Goal: Transaction & Acquisition: Purchase product/service

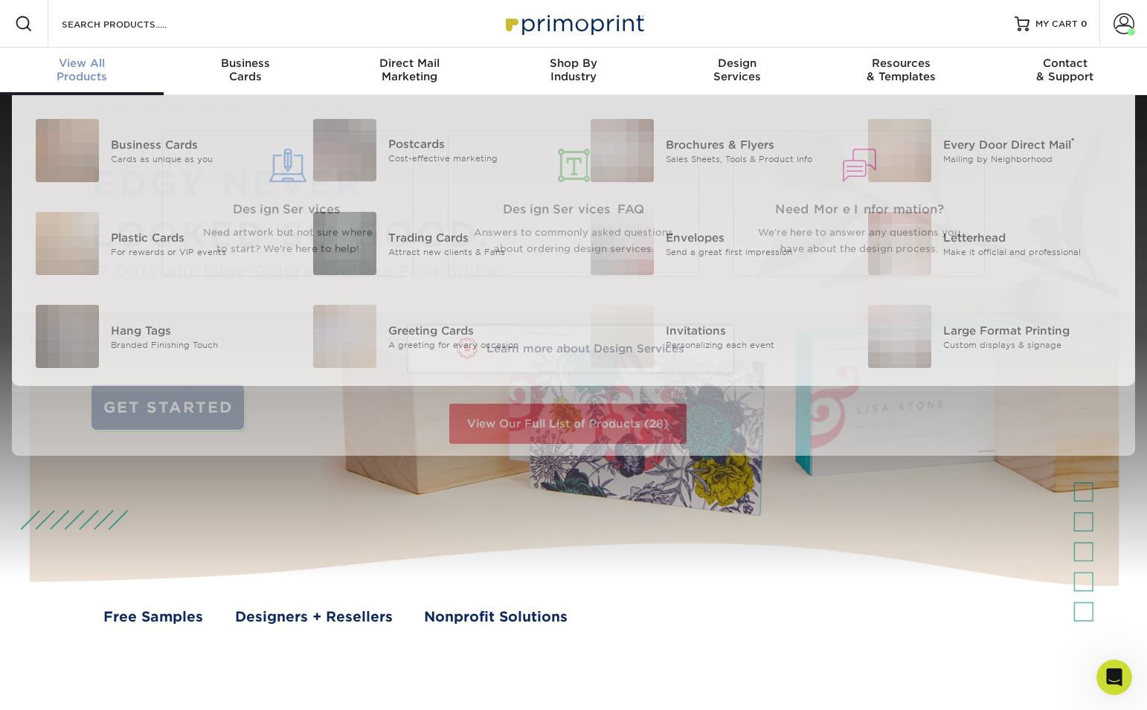
click at [92, 77] on div "View All Products" at bounding box center [82, 70] width 164 height 27
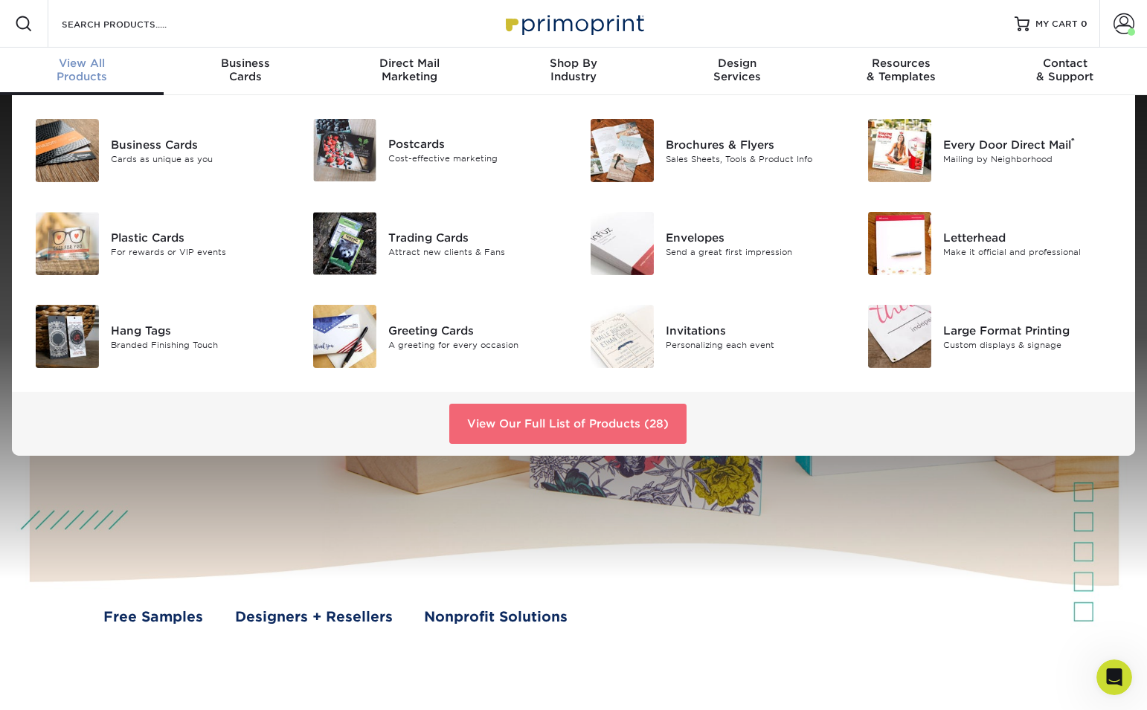
click at [514, 416] on link "View Our Full List of Products (28)" at bounding box center [567, 424] width 237 height 40
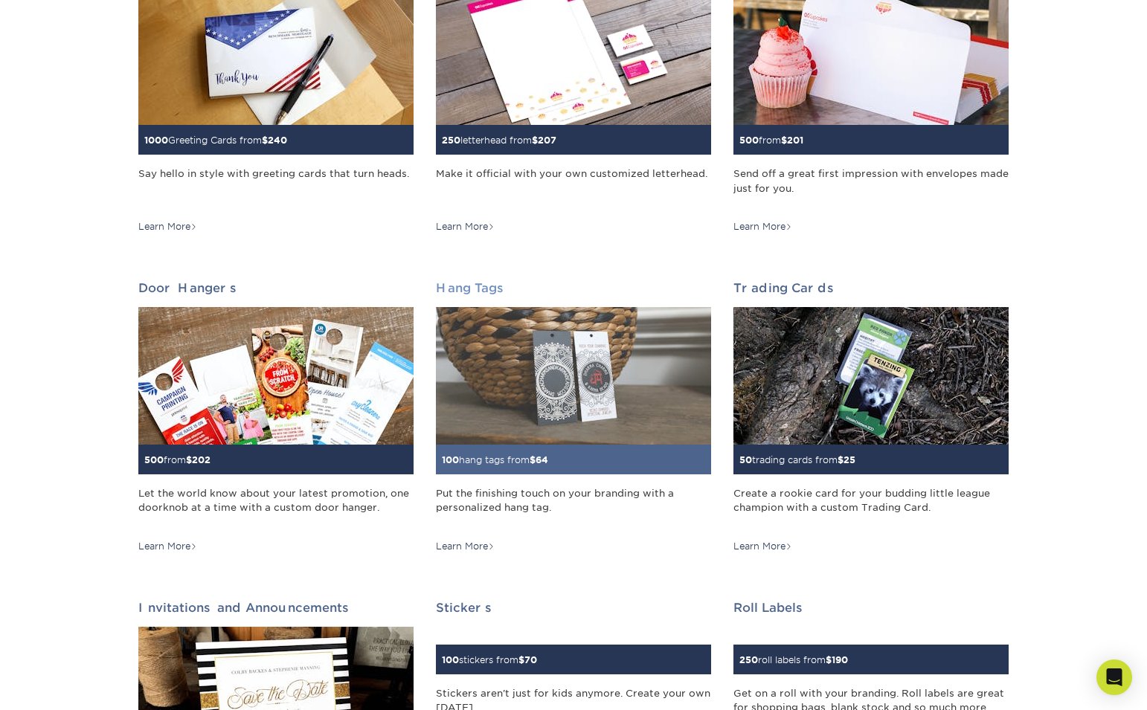
scroll to position [946, 0]
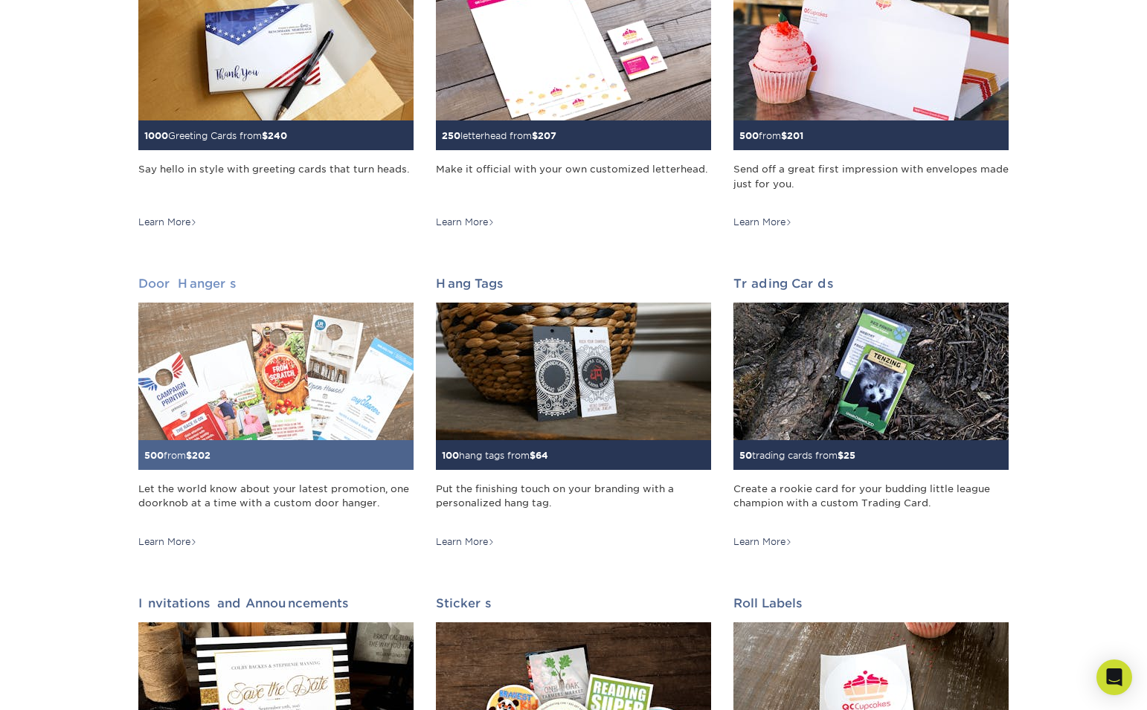
click at [219, 403] on img at bounding box center [275, 372] width 275 height 138
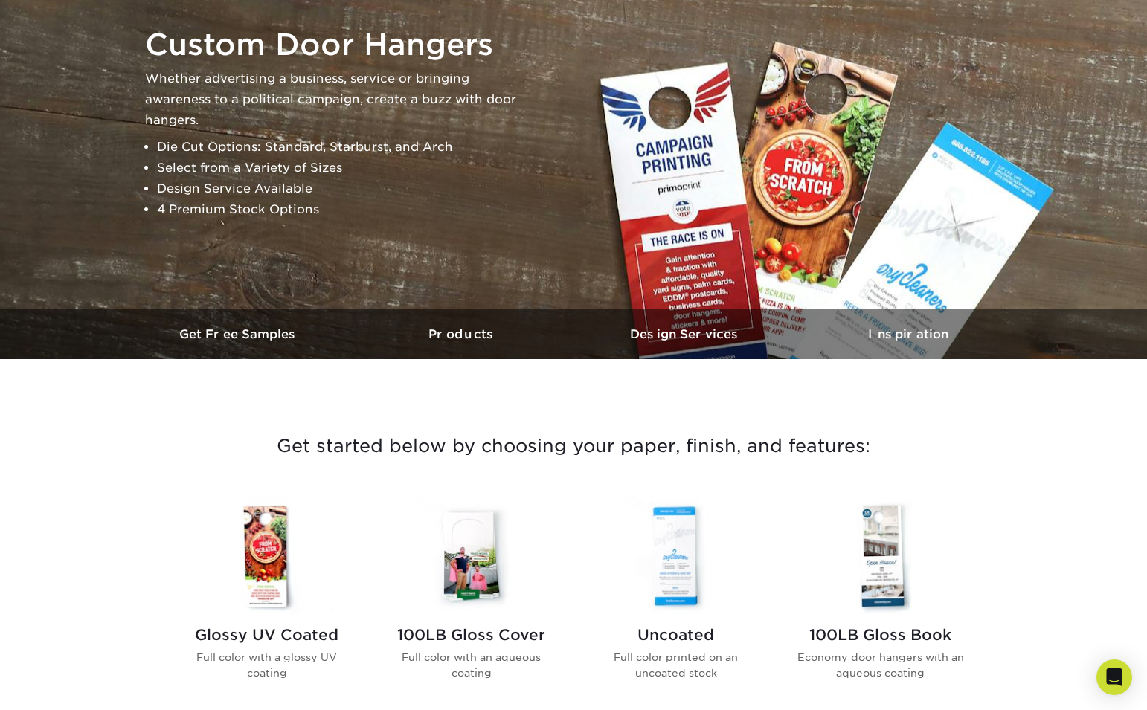
scroll to position [176, 0]
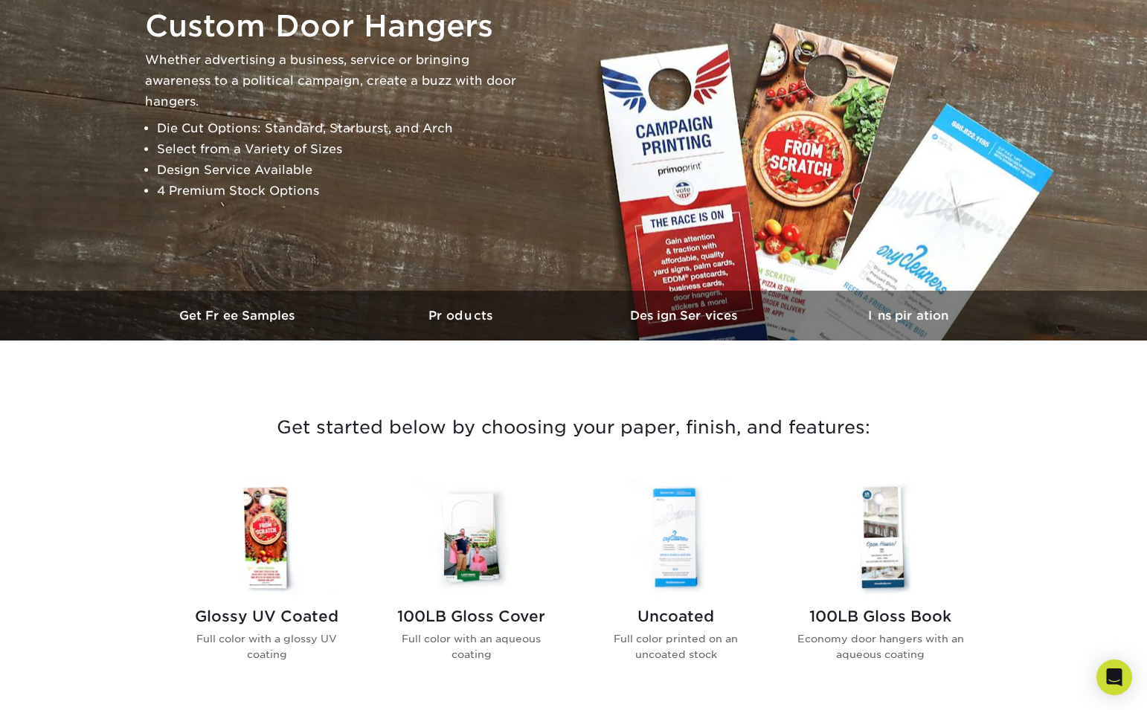
click at [256, 555] on img at bounding box center [266, 537] width 169 height 117
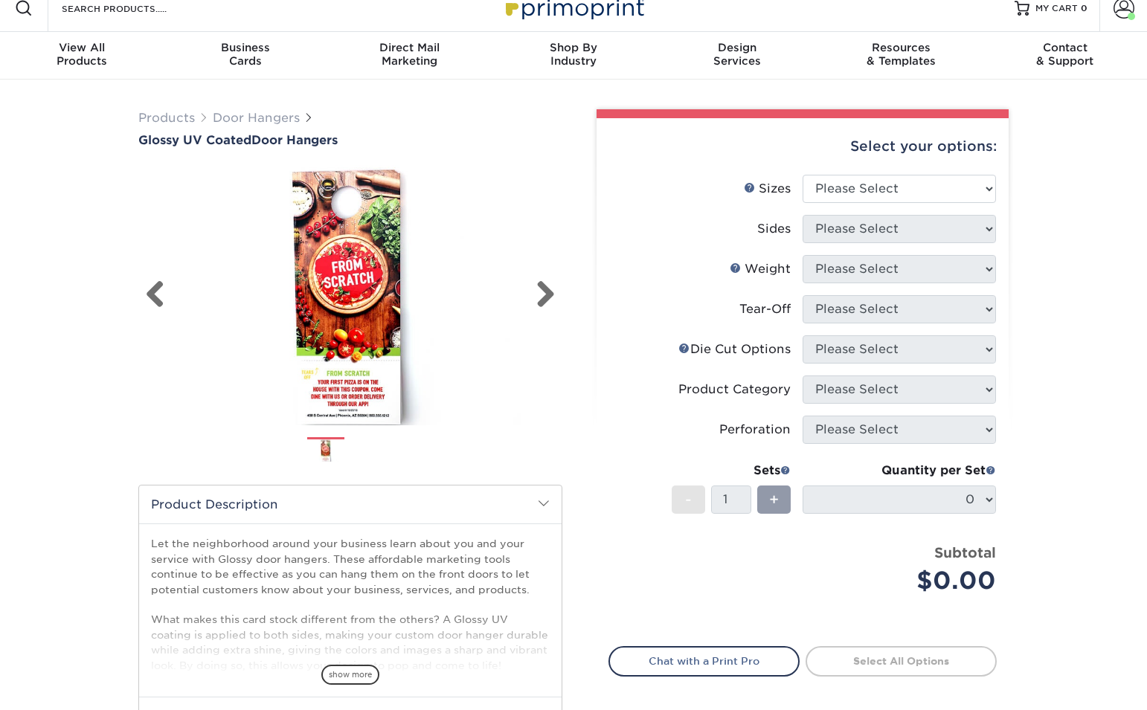
scroll to position [18, 0]
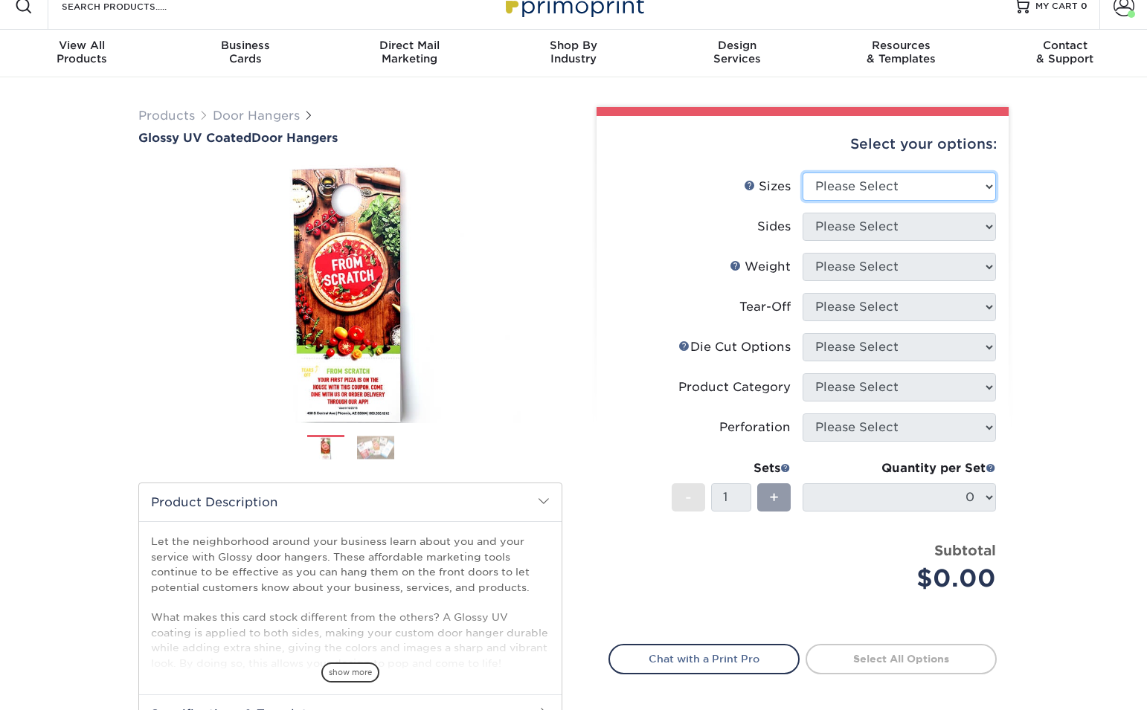
click at [902, 183] on select "Please Select 3.5" x 8.5" 3.5" x 11" 4" x 7" 4.25" x 11" 4.25" x 14"" at bounding box center [898, 187] width 193 height 28
select select "3.50x8.50"
click at [802, 173] on select "Please Select 3.5" x 8.5" 3.5" x 11" 4" x 7" 4.25" x 11" 4.25" x 14"" at bounding box center [898, 187] width 193 height 28
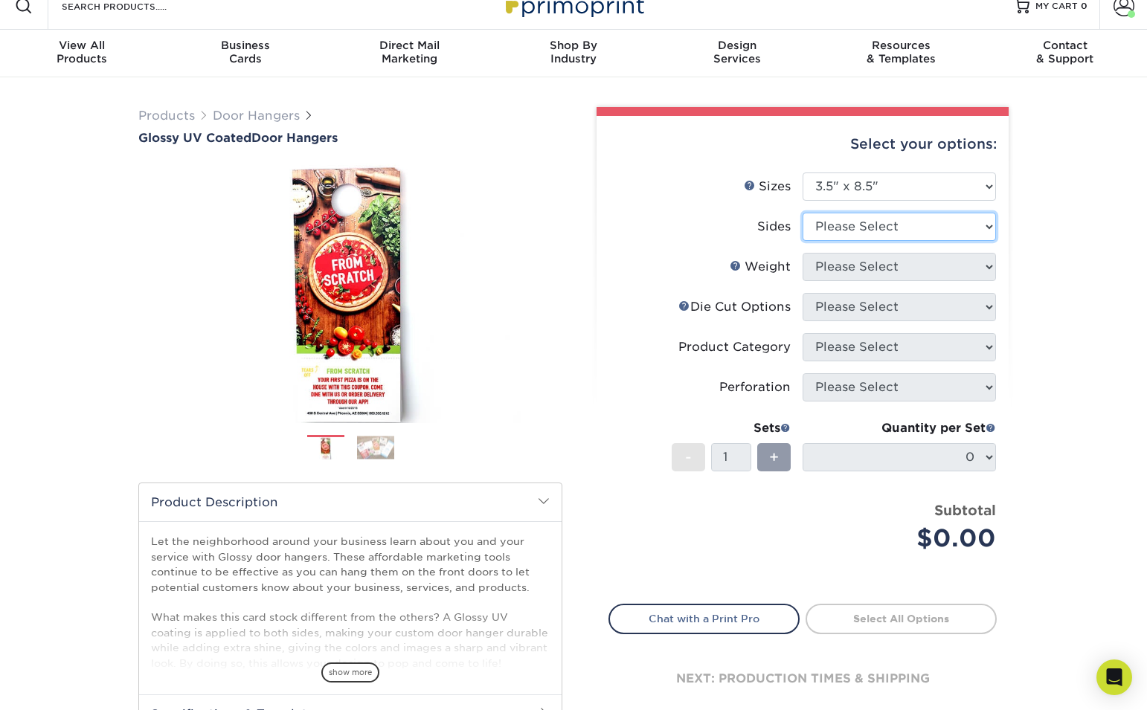
click at [872, 228] on select "Please Select Print Both Sides Print Front Only" at bounding box center [898, 227] width 193 height 28
select select "32d3c223-f82c-492b-b915-ba065a00862f"
click at [802, 213] on select "Please Select Print Both Sides Print Front Only" at bounding box center [898, 227] width 193 height 28
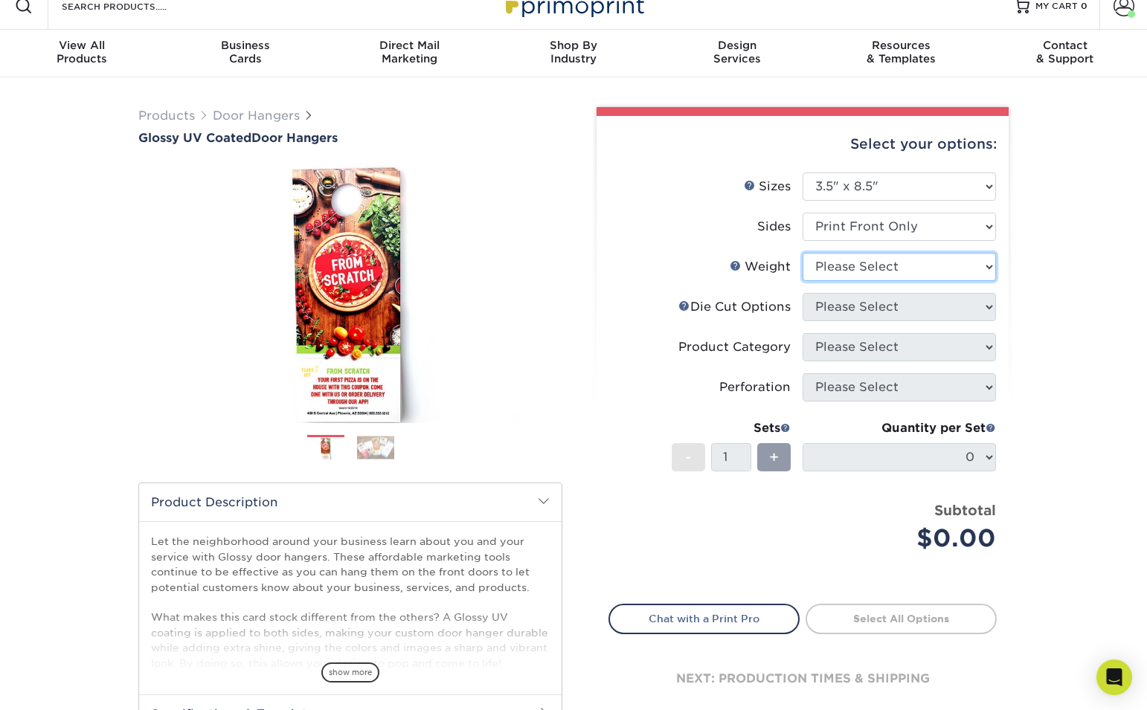
click at [890, 267] on select "Please Select 16PT 14PT" at bounding box center [898, 267] width 193 height 28
select select "16PT"
click at [802, 253] on select "Please Select 16PT 14PT" at bounding box center [898, 267] width 193 height 28
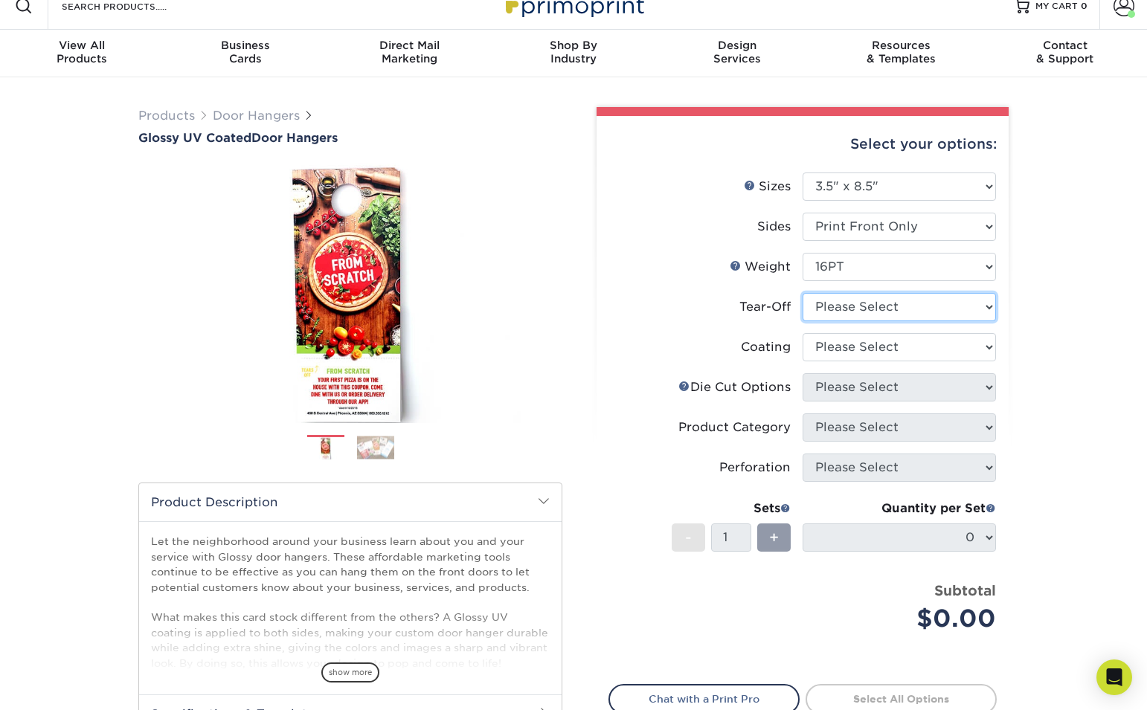
click at [894, 315] on select "Please Select Yes No" at bounding box center [898, 307] width 193 height 28
select select "0"
click at [802, 293] on select "Please Select Yes No" at bounding box center [898, 307] width 193 height 28
click at [884, 350] on select at bounding box center [898, 347] width 193 height 28
select select "1e8116af-acfc-44b1-83dc-8181aa338834"
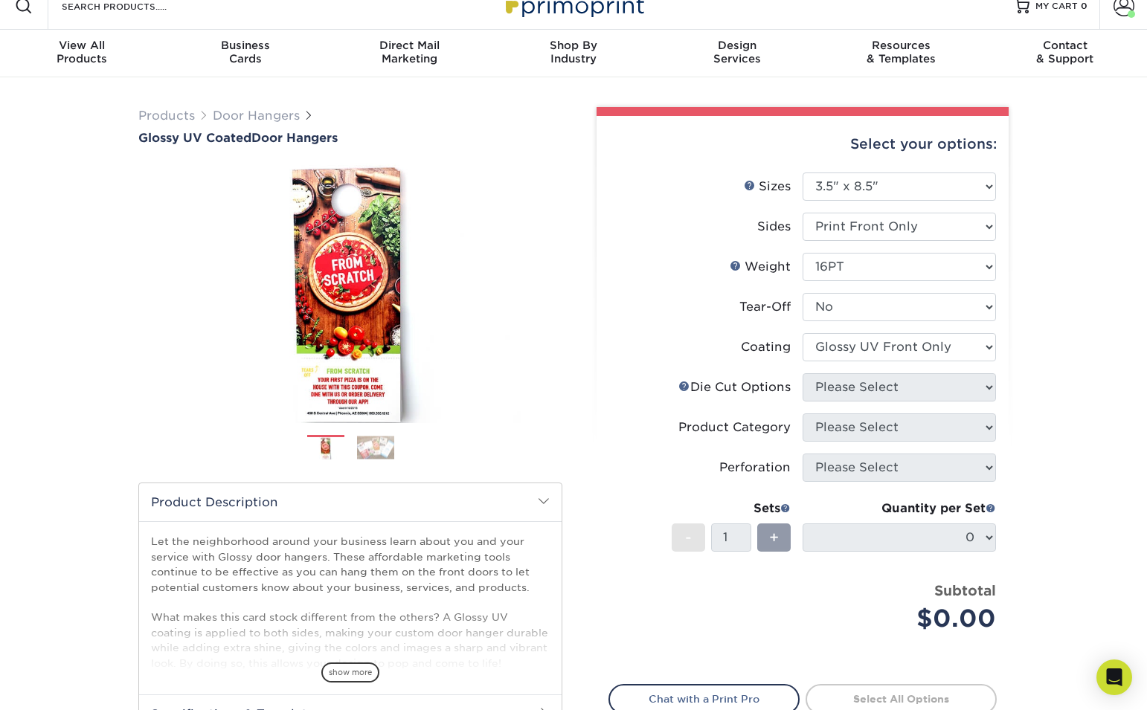
click at [802, 333] on select at bounding box center [898, 347] width 193 height 28
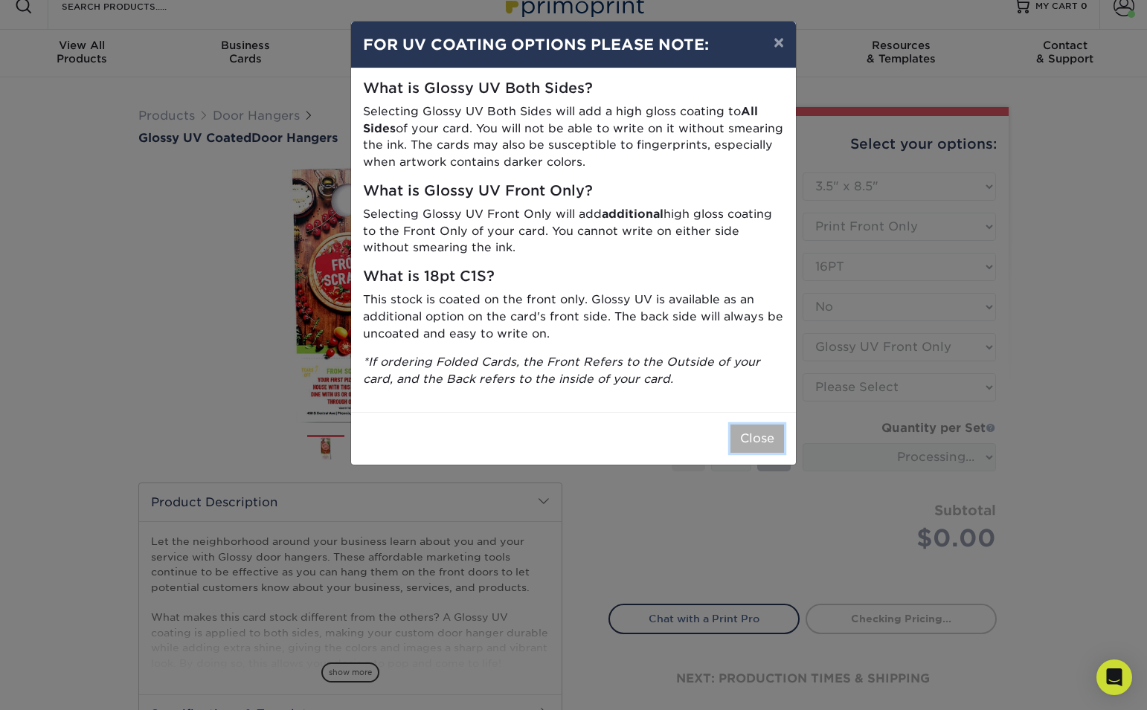
click at [752, 433] on button "Close" at bounding box center [757, 439] width 54 height 28
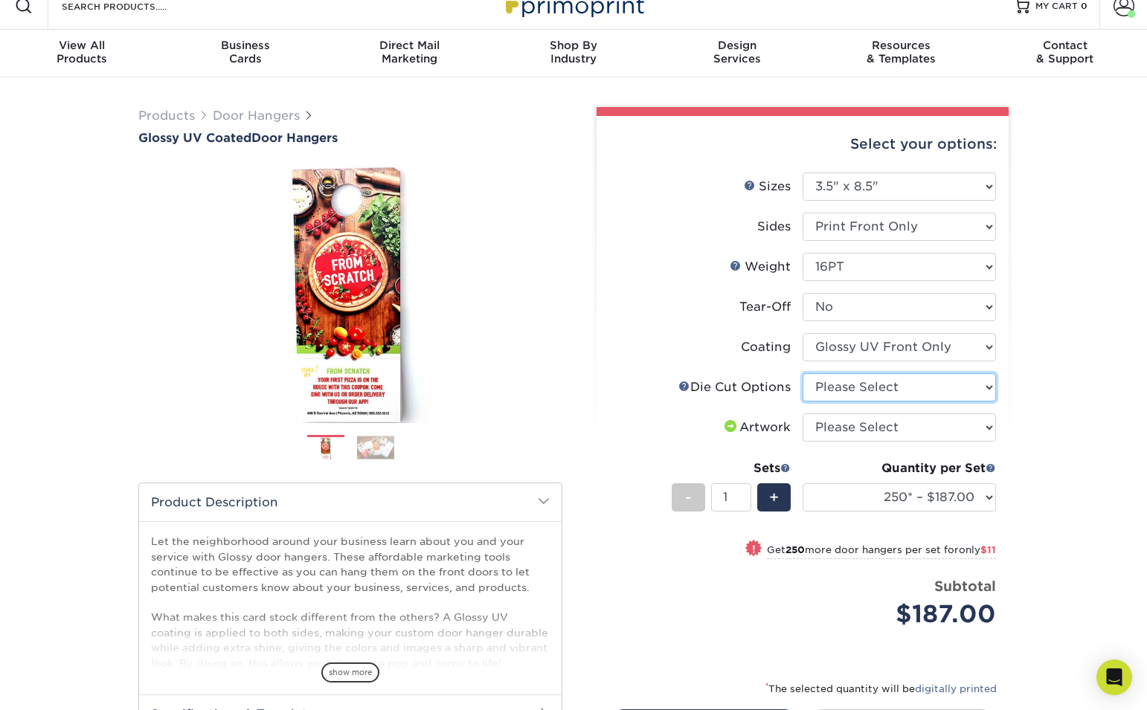
click at [916, 395] on select "Please Select Standard Die Cut Arch Die Cut Starburst Die Cut" at bounding box center [898, 387] width 193 height 28
select select "fe6a4ed8-5803-433c-b773-a25a7b955e98"
click at [802, 373] on select "Please Select Standard Die Cut Arch Die Cut Starburst Die Cut" at bounding box center [898, 387] width 193 height 28
click at [898, 424] on select "Please Select I will upload files I need a design - $100" at bounding box center [898, 427] width 193 height 28
select select "upload"
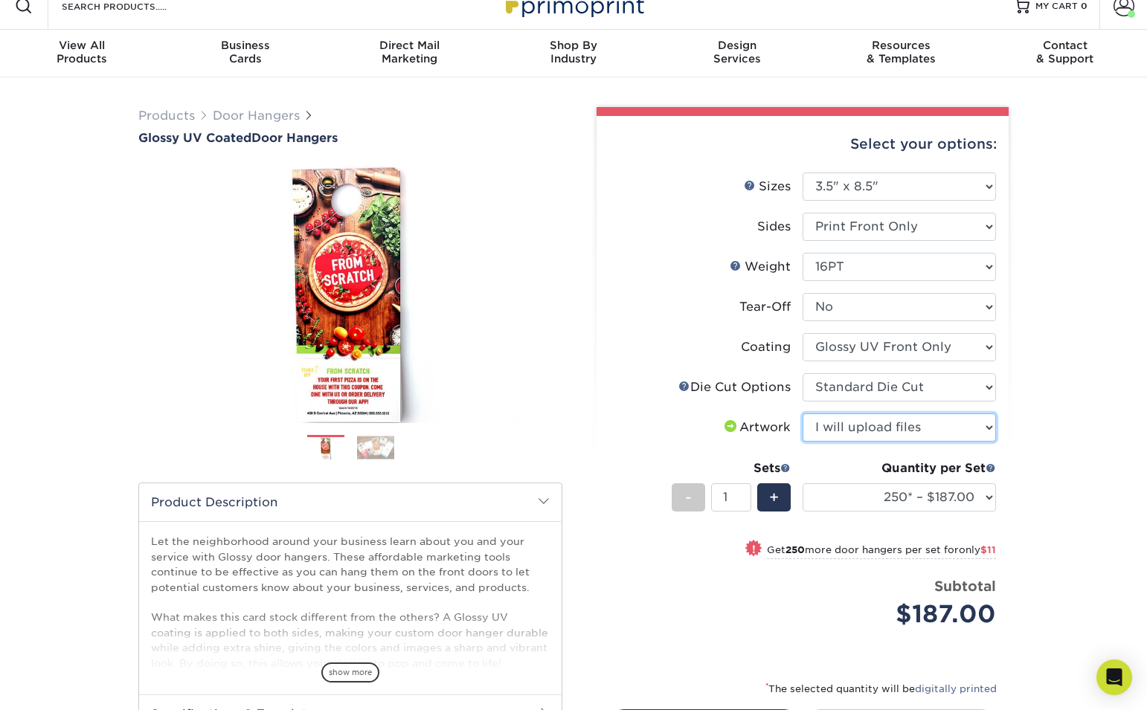
click at [802, 413] on select "Please Select I will upload files I need a design - $100" at bounding box center [898, 427] width 193 height 28
click at [970, 497] on select "250* – $187.00 500 – $198.00 1000 – $219.00 2500 – $329.00 5000 – $553.00 10000…" at bounding box center [898, 497] width 193 height 28
click at [802, 483] on select "250* – $187.00 500 – $198.00 1000 – $219.00 2500 – $329.00 5000 – $553.00 10000…" at bounding box center [898, 497] width 193 height 28
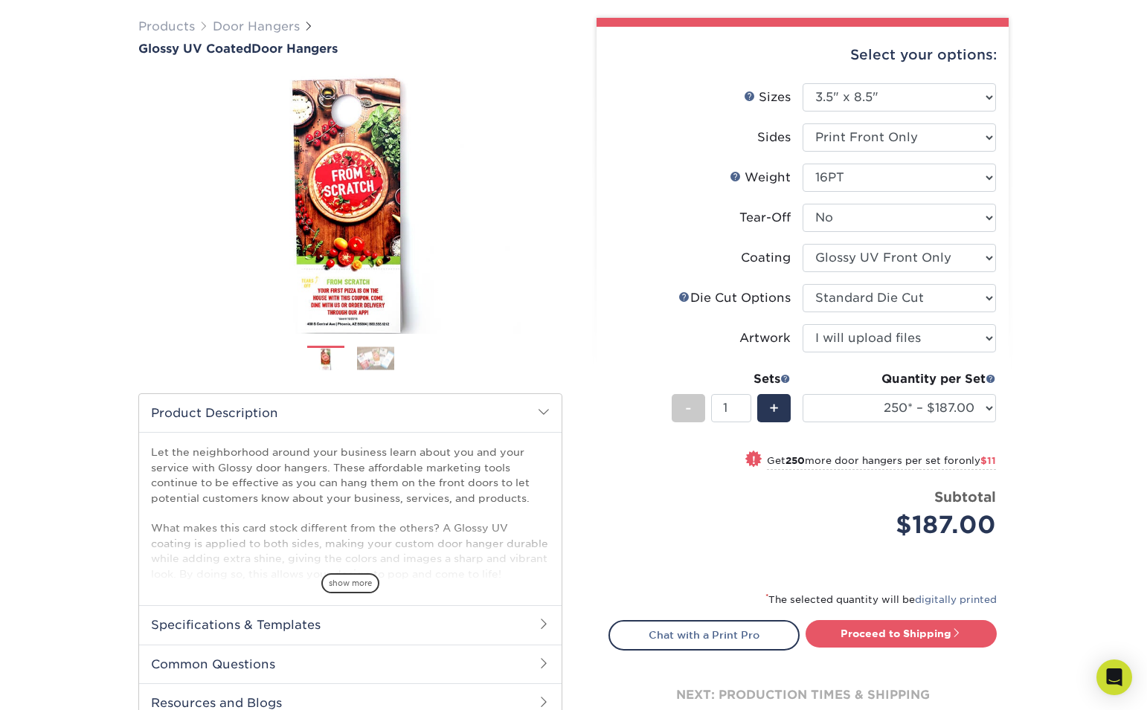
scroll to position [116, 0]
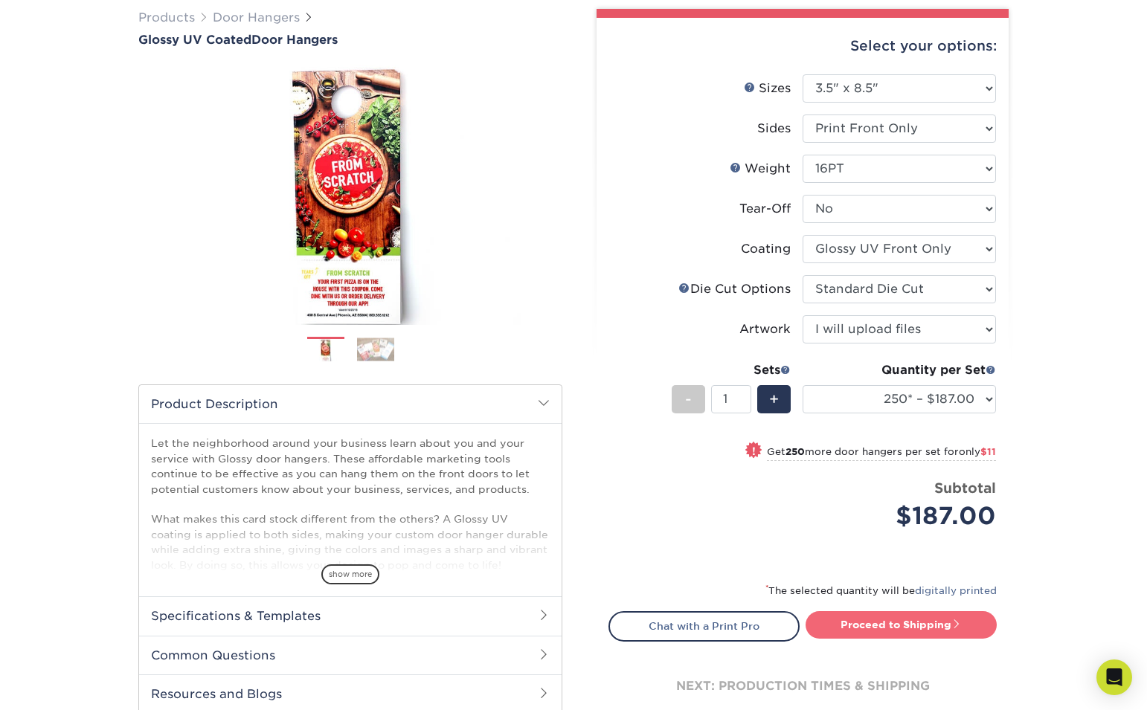
click at [927, 627] on link "Proceed to Shipping" at bounding box center [900, 624] width 191 height 27
type input "Set 1"
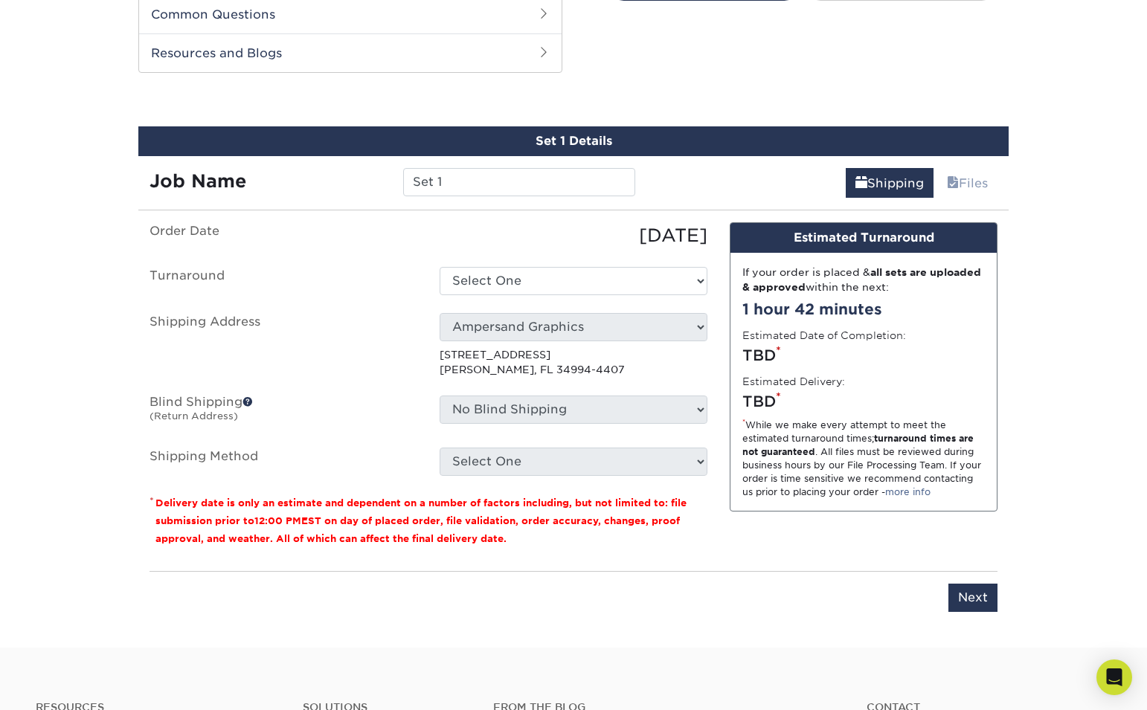
scroll to position [768, 0]
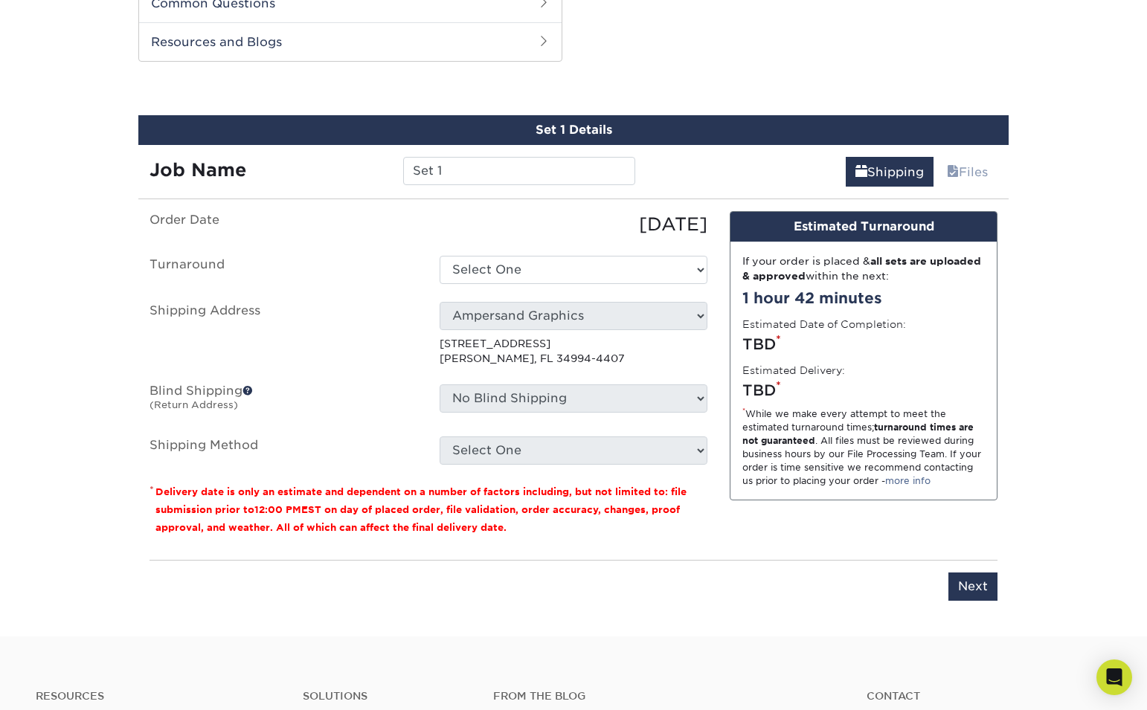
click at [586, 254] on ul "Order Date 09/18/2025 Turnaround Select One 2-4 Business Days 2 Day Next Busine…" at bounding box center [428, 338] width 558 height 254
click at [584, 260] on select "Select One 2-4 Business Days 2 Day Next Business Day" at bounding box center [573, 270] width 268 height 28
select select "285719a2-0571-49b5-90ad-cde1100372f6"
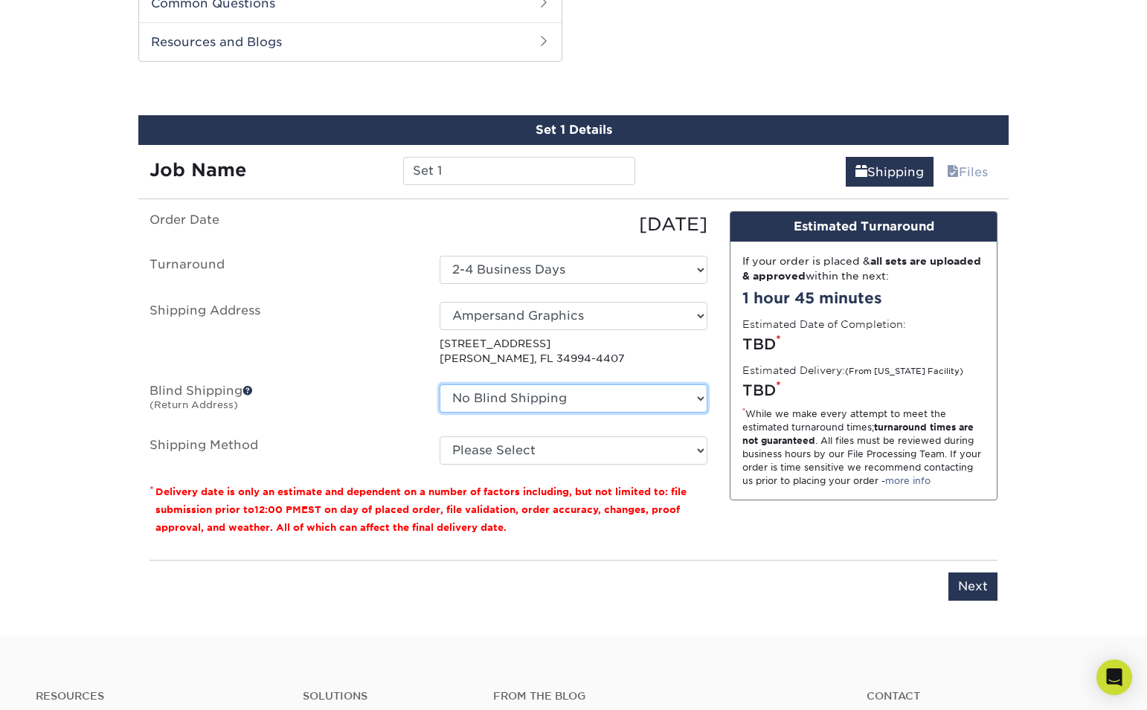
click at [631, 397] on select "No Blind Shipping Ampersand Graphics + Add New Address" at bounding box center [573, 398] width 268 height 28
select select "260382"
click at [439, 384] on select "No Blind Shipping Ampersand Graphics + Add New Address" at bounding box center [573, 398] width 268 height 28
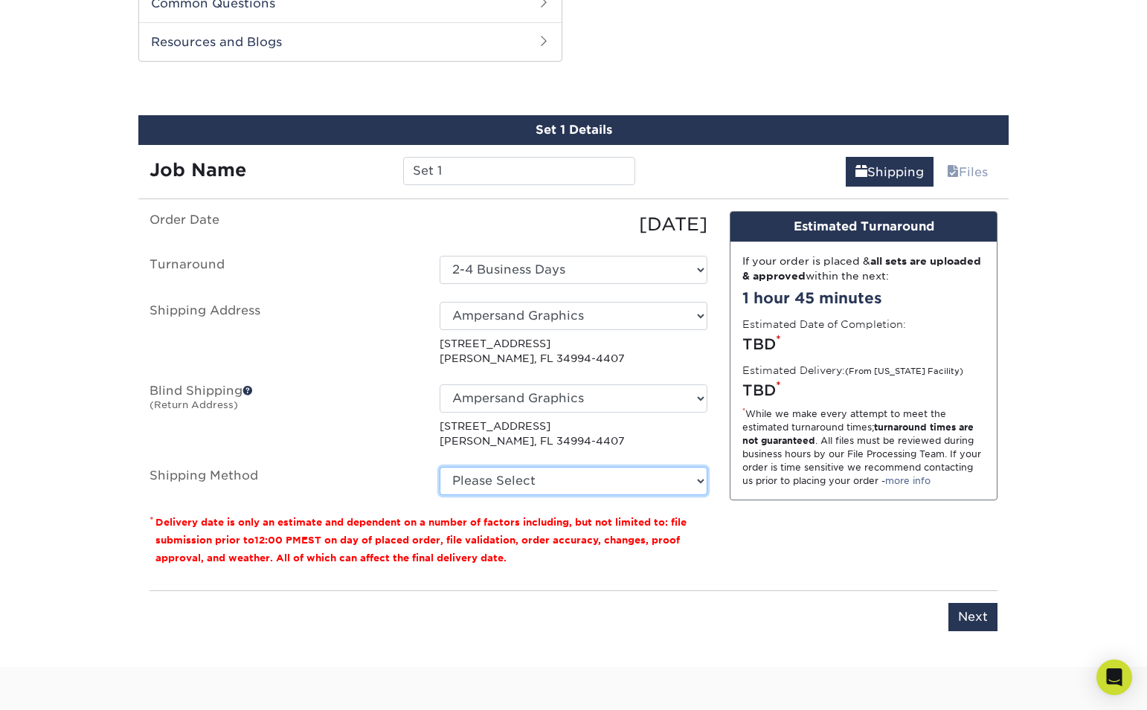
click at [605, 478] on select "Please Select Ground Shipping (+$16.21) 3 Day Shipping Service (+$19.95) 2 Day …" at bounding box center [573, 481] width 268 height 28
select select "03"
click at [439, 467] on select "Please Select Ground Shipping (+$16.21) 3 Day Shipping Service (+$19.95) 2 Day …" at bounding box center [573, 481] width 268 height 28
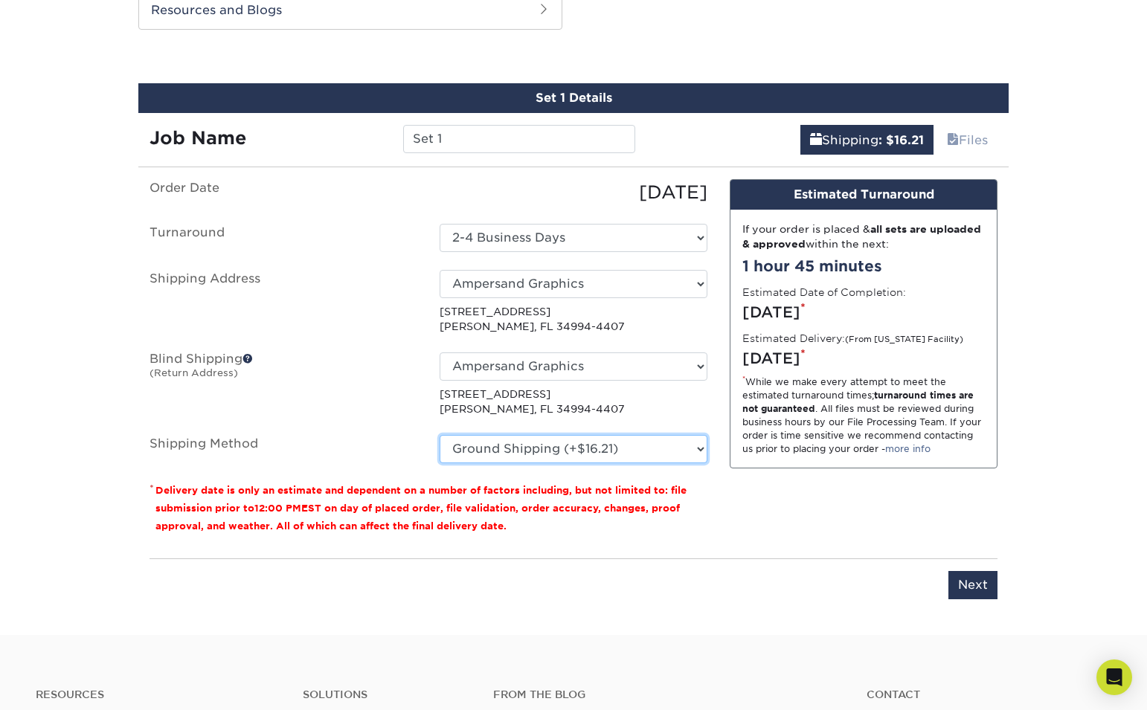
scroll to position [803, 0]
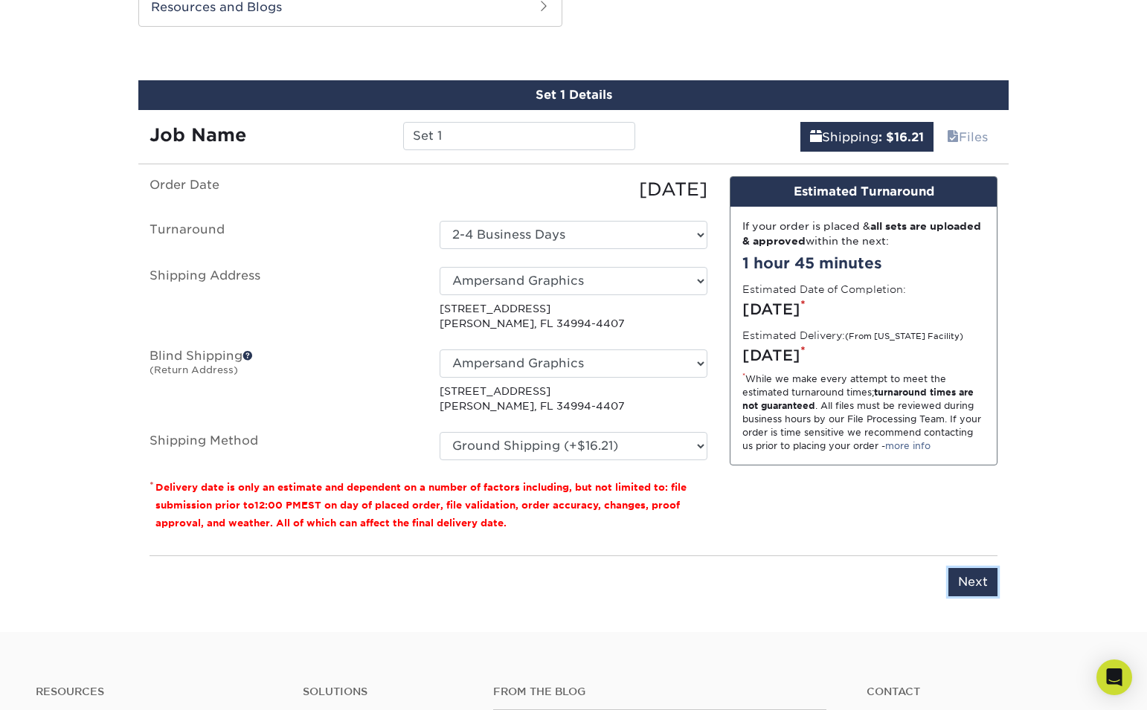
click at [979, 583] on input "Next" at bounding box center [972, 582] width 49 height 28
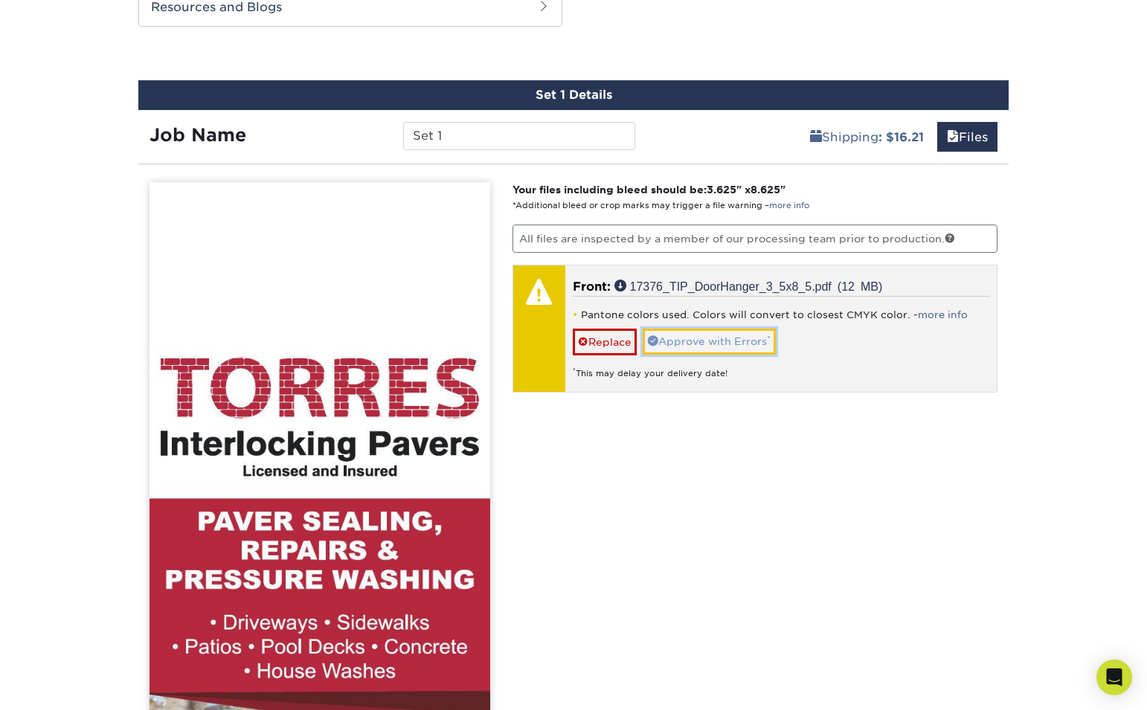
click at [730, 347] on link "Approve with Errors *" at bounding box center [708, 341] width 133 height 25
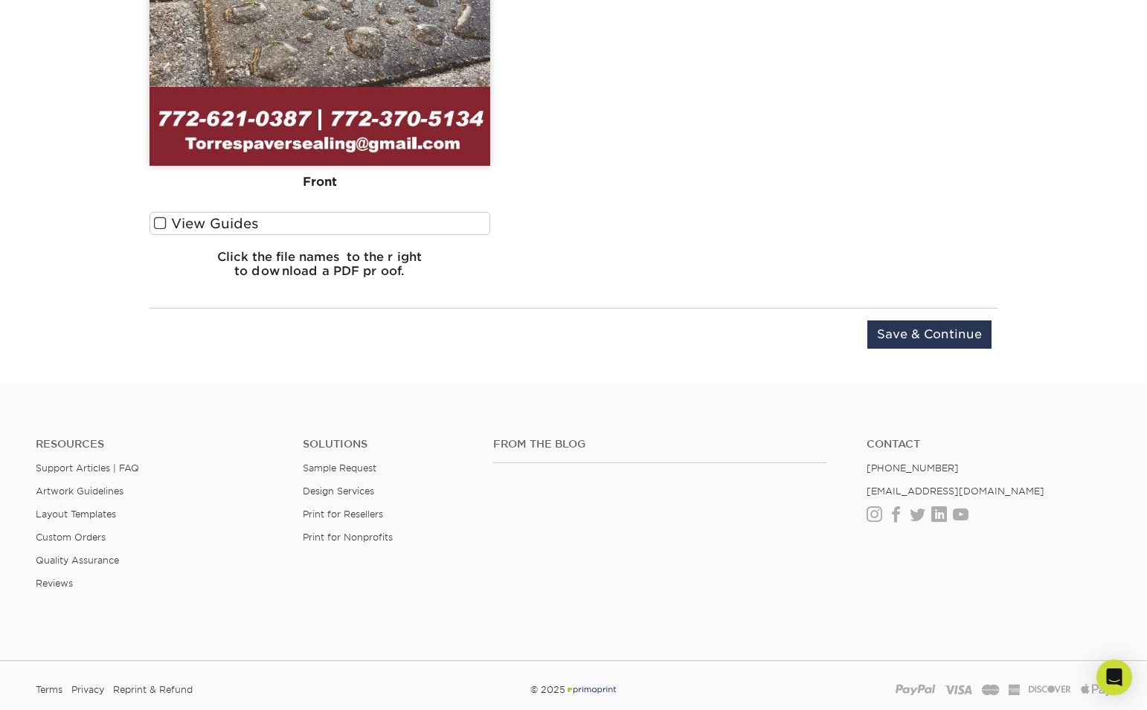
scroll to position [1606, 0]
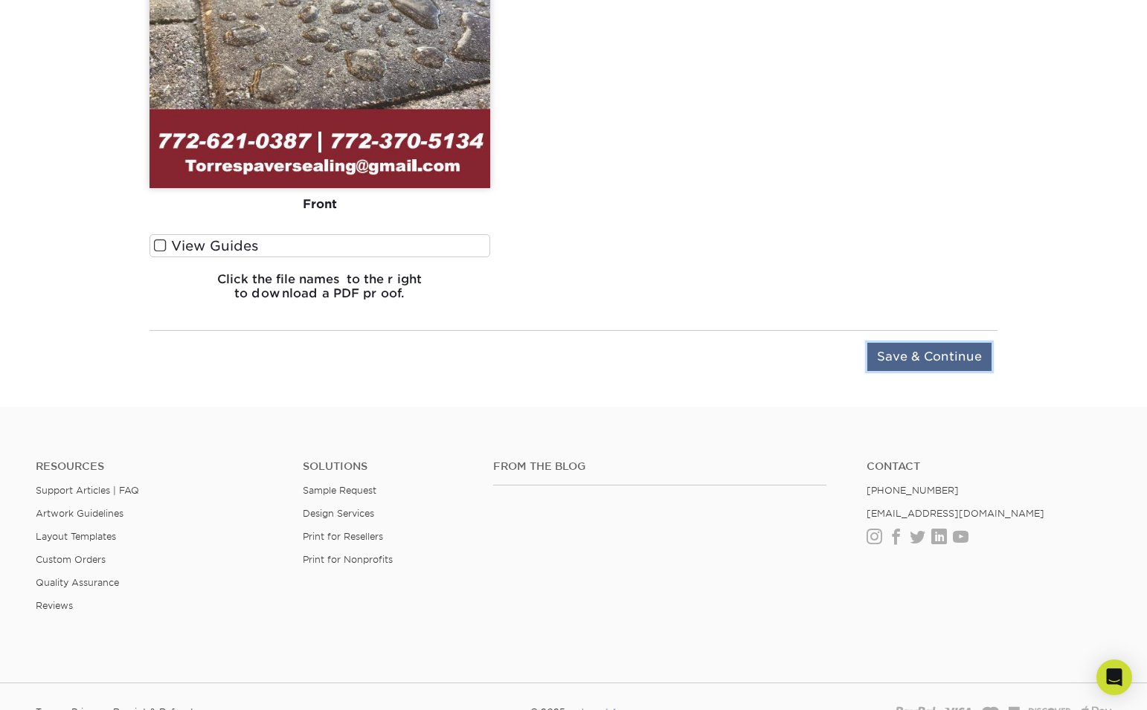
click at [915, 366] on input "Save & Continue" at bounding box center [929, 357] width 124 height 28
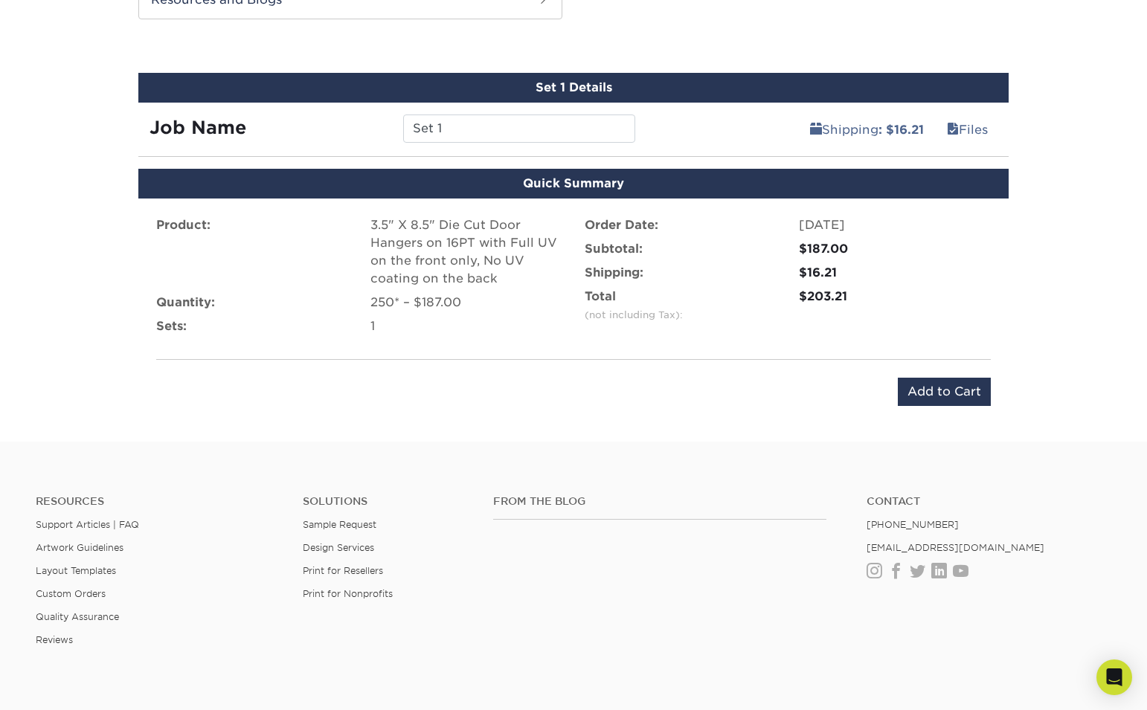
scroll to position [809, 0]
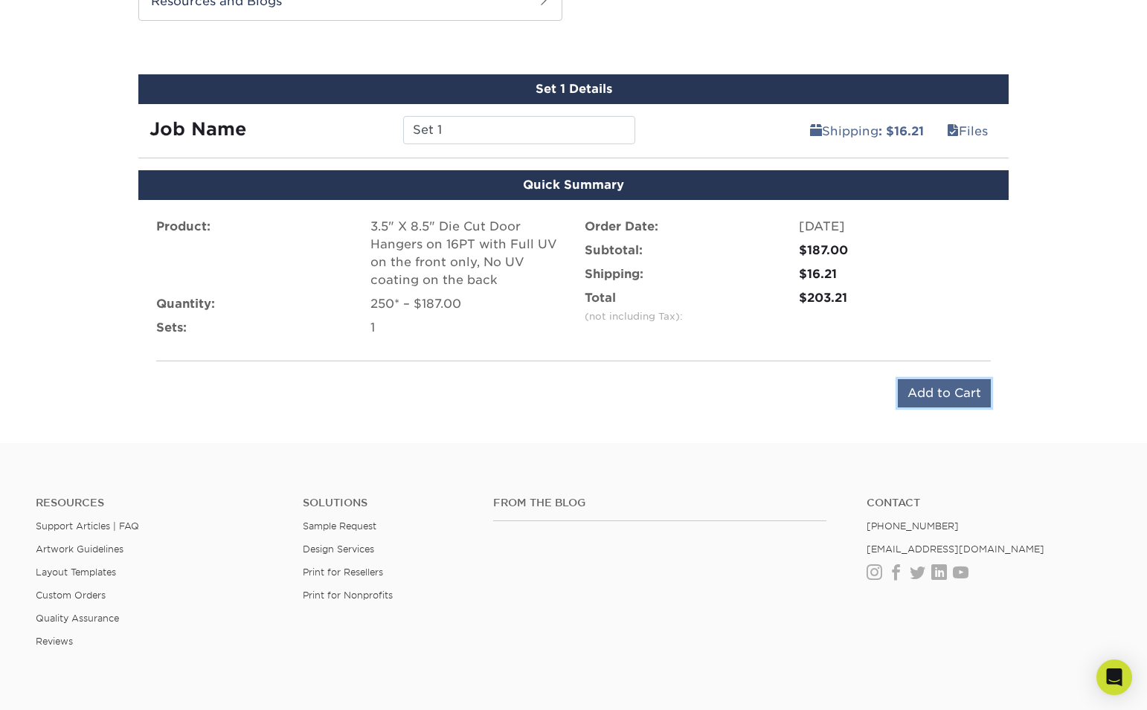
click at [943, 395] on input "Add to Cart" at bounding box center [944, 393] width 93 height 28
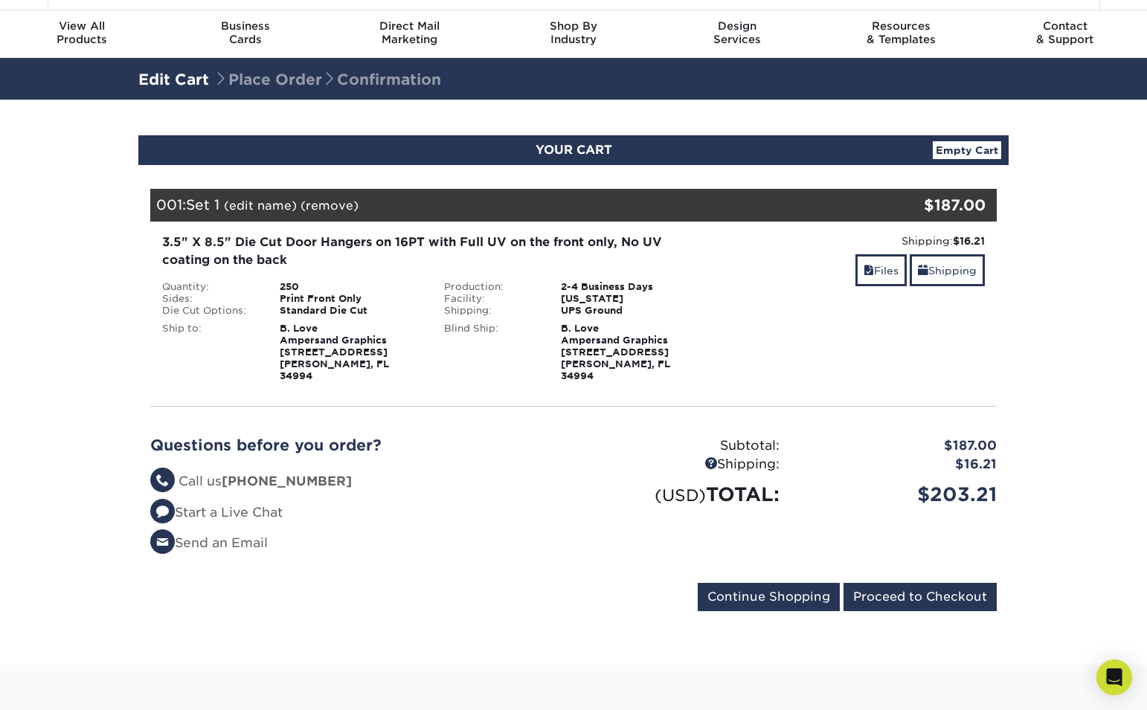
scroll to position [56, 0]
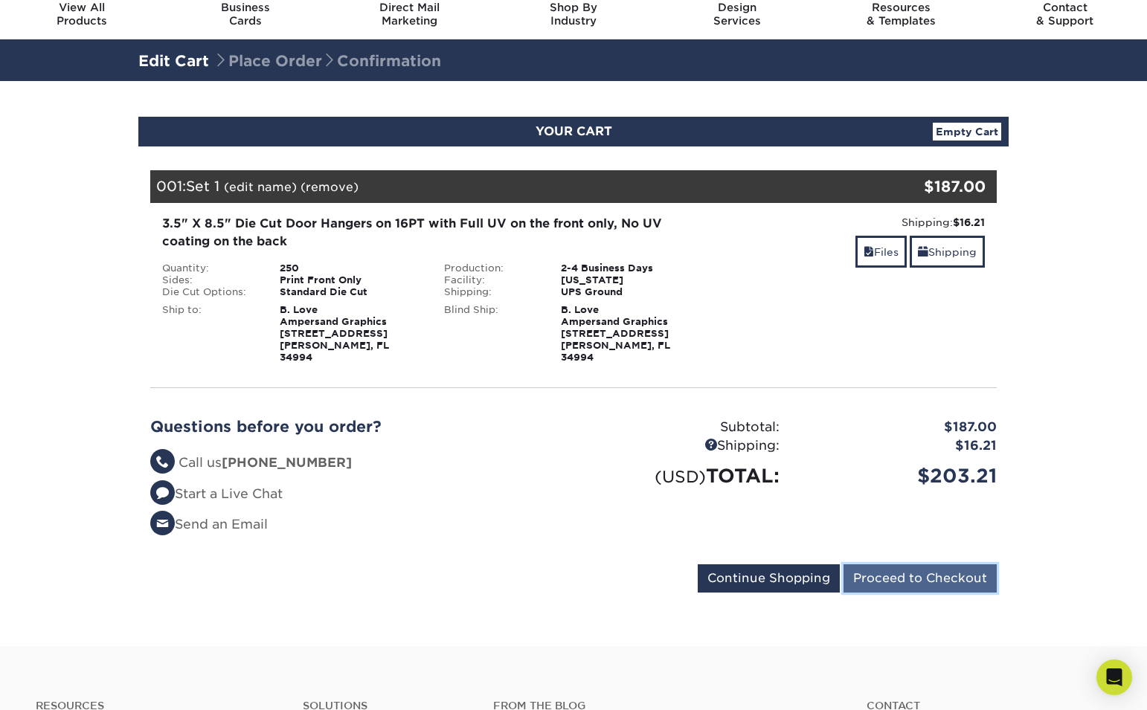
click at [901, 569] on input "Proceed to Checkout" at bounding box center [919, 578] width 153 height 28
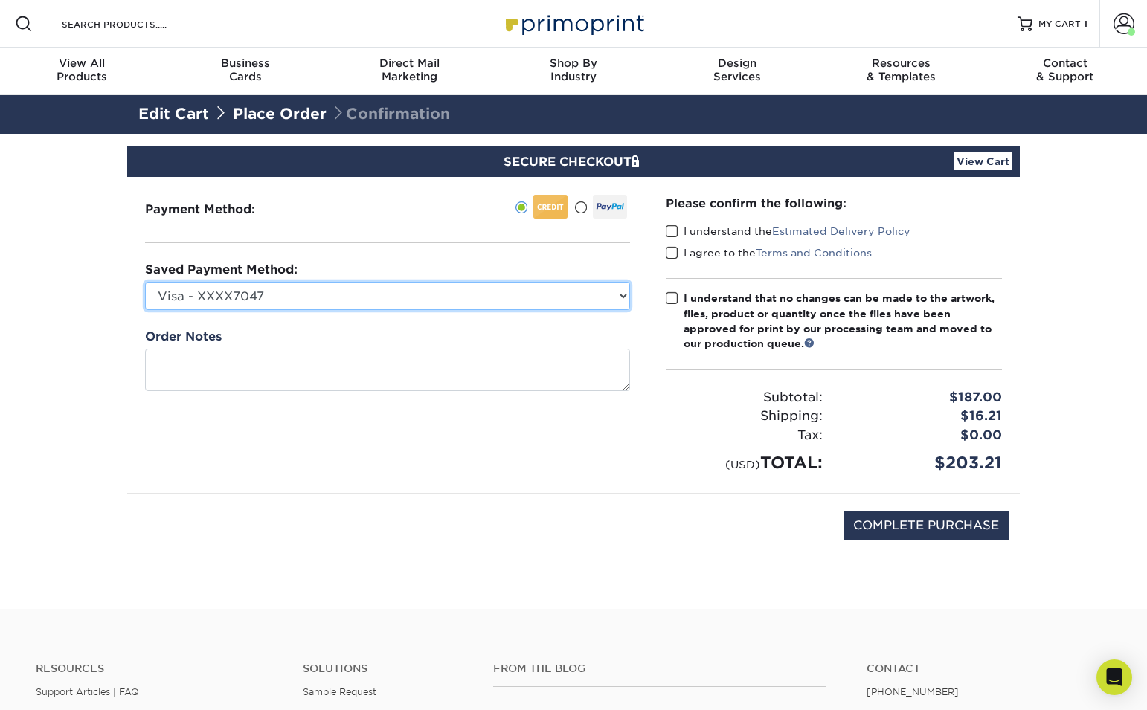
click at [591, 301] on select "Visa - XXXX7047 Visa - XXXX2061 New Credit Card" at bounding box center [387, 296] width 485 height 28
select select "72209"
click at [145, 282] on select "Visa - XXXX7047 Visa - XXXX2061 New Credit Card" at bounding box center [387, 296] width 485 height 28
drag, startPoint x: 672, startPoint y: 233, endPoint x: 675, endPoint y: 254, distance: 20.3
click at [672, 233] on span at bounding box center [672, 232] width 13 height 14
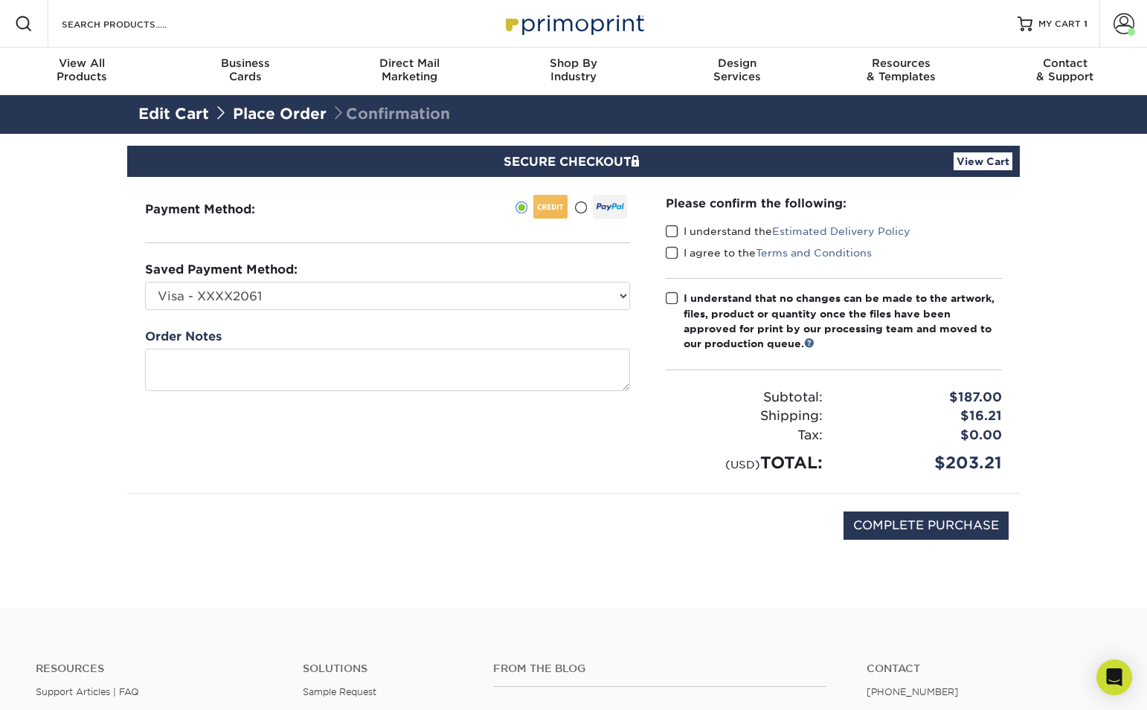
click at [0, 0] on input "I understand the Estimated Delivery Policy" at bounding box center [0, 0] width 0 height 0
click at [674, 256] on span at bounding box center [672, 253] width 13 height 14
click at [0, 0] on input "I agree to the Terms and Conditions" at bounding box center [0, 0] width 0 height 0
click at [677, 298] on span at bounding box center [672, 299] width 13 height 14
click at [0, 0] on input "I understand that no changes can be made to the artwork, files, product or quan…" at bounding box center [0, 0] width 0 height 0
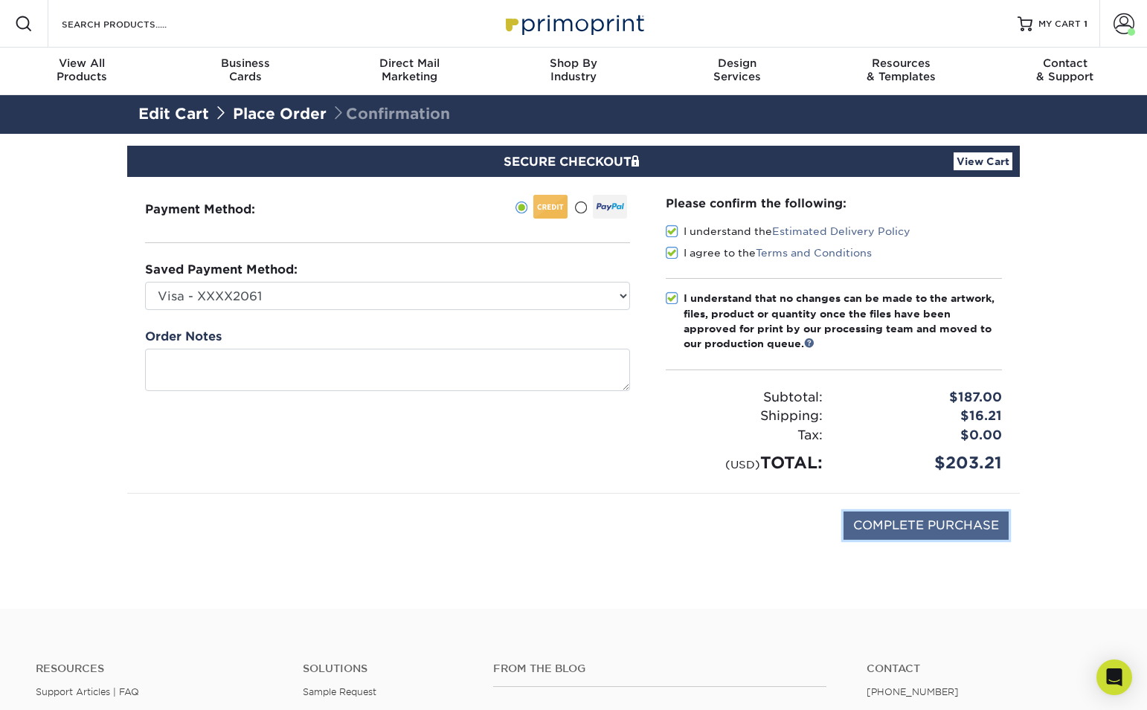
click at [952, 526] on input "COMPLETE PURCHASE" at bounding box center [925, 526] width 165 height 28
type input "PROCESSING, PLEASE WAIT..."
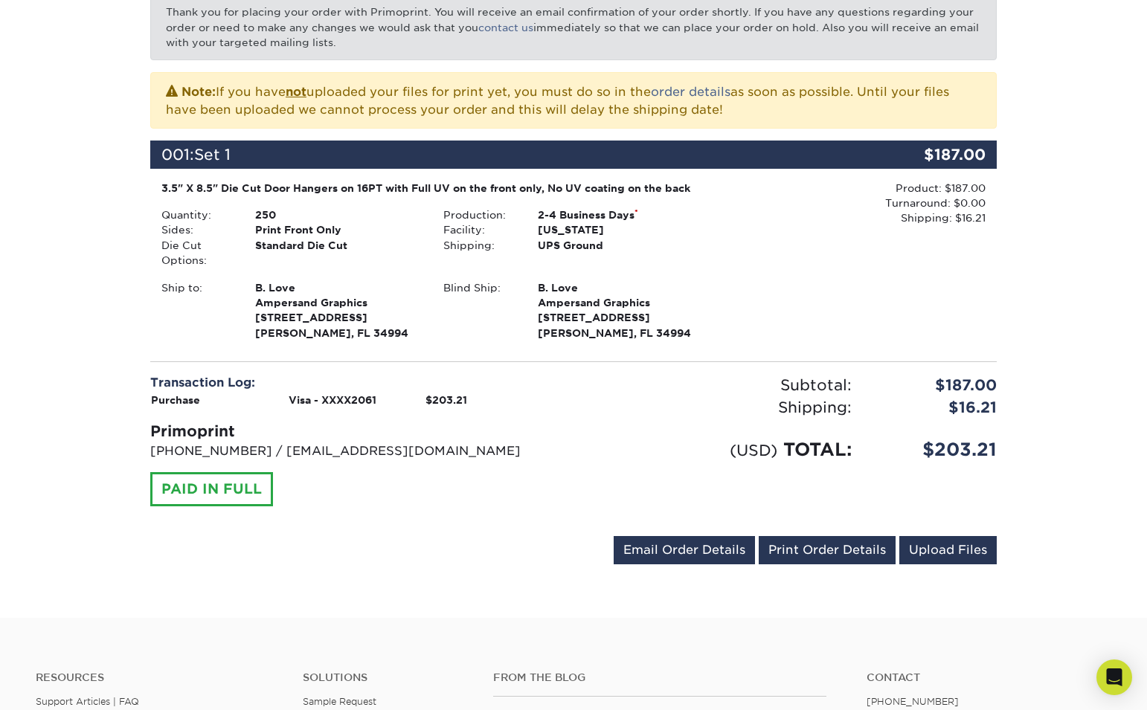
scroll to position [271, 0]
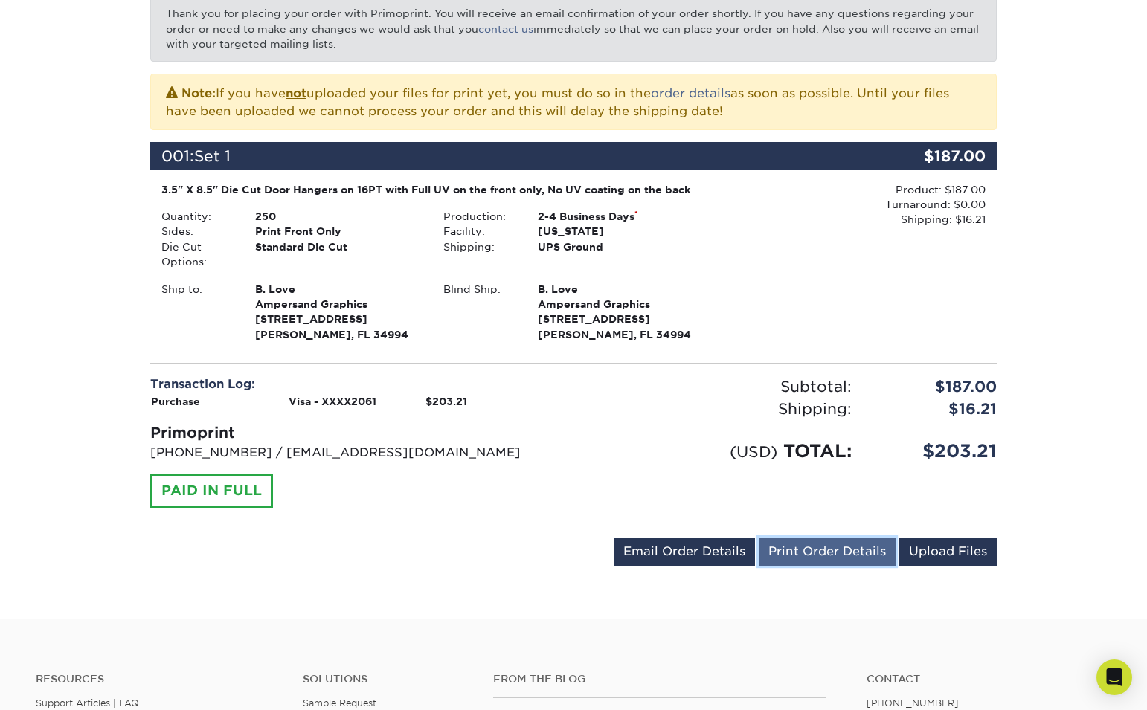
click at [803, 558] on link "Print Order Details" at bounding box center [826, 552] width 137 height 28
click at [939, 553] on link "Upload Files" at bounding box center [947, 552] width 97 height 28
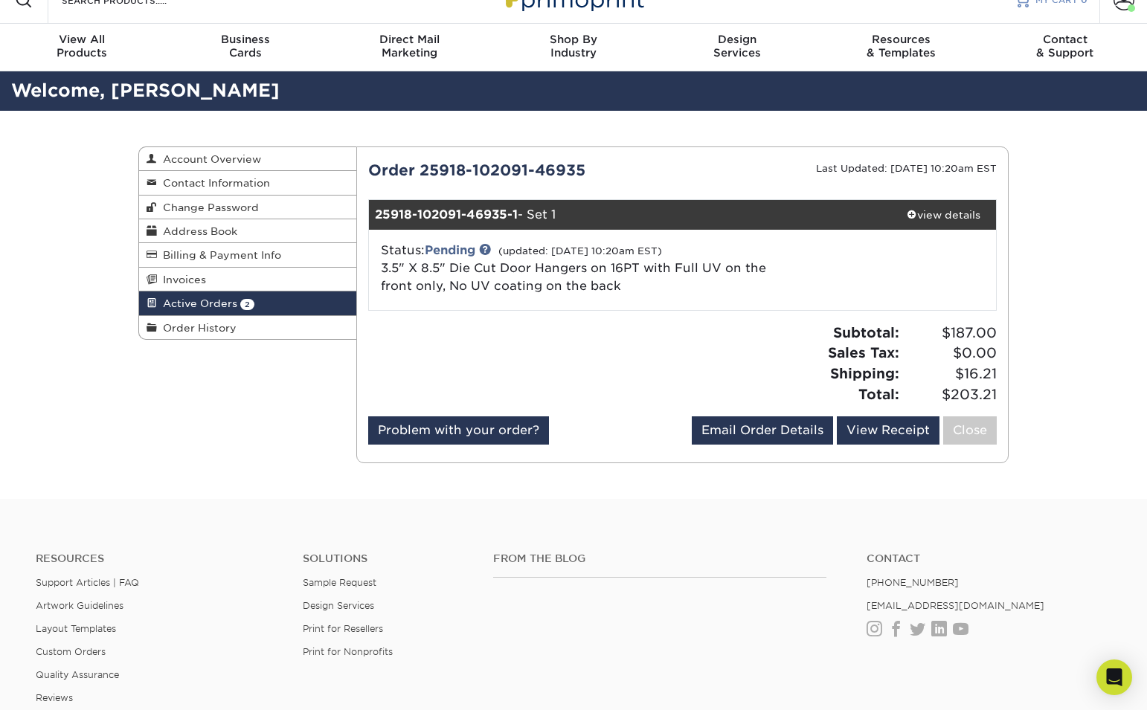
scroll to position [28, 0]
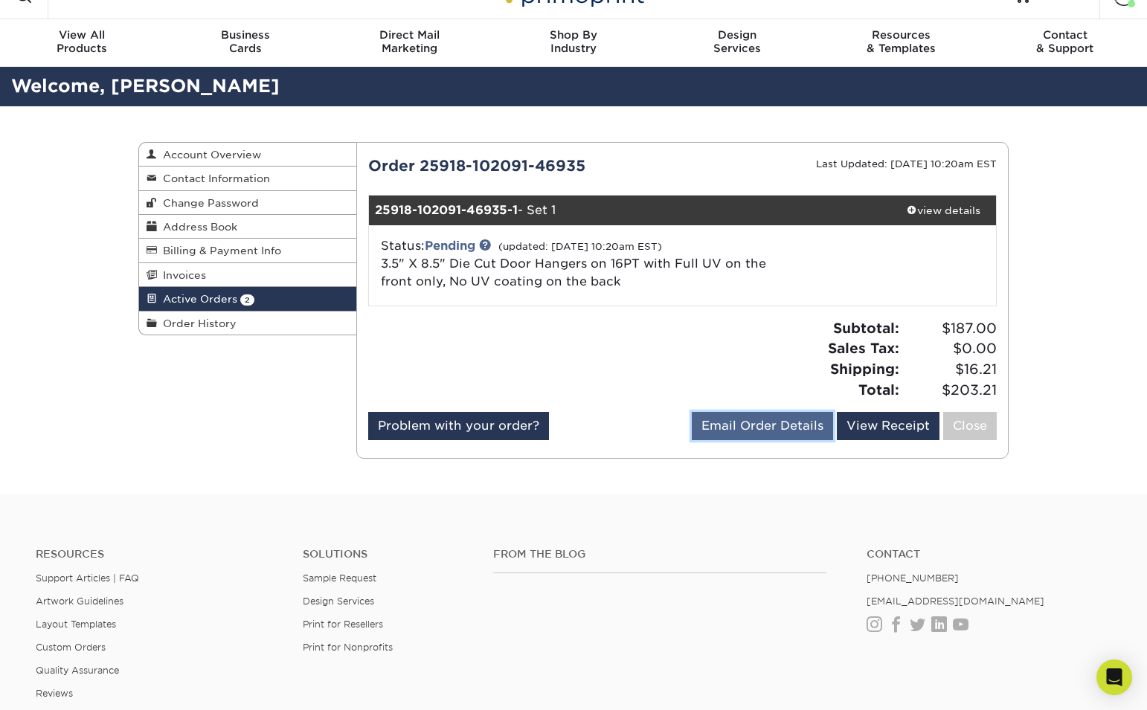
click at [722, 426] on link "Email Order Details" at bounding box center [762, 426] width 141 height 28
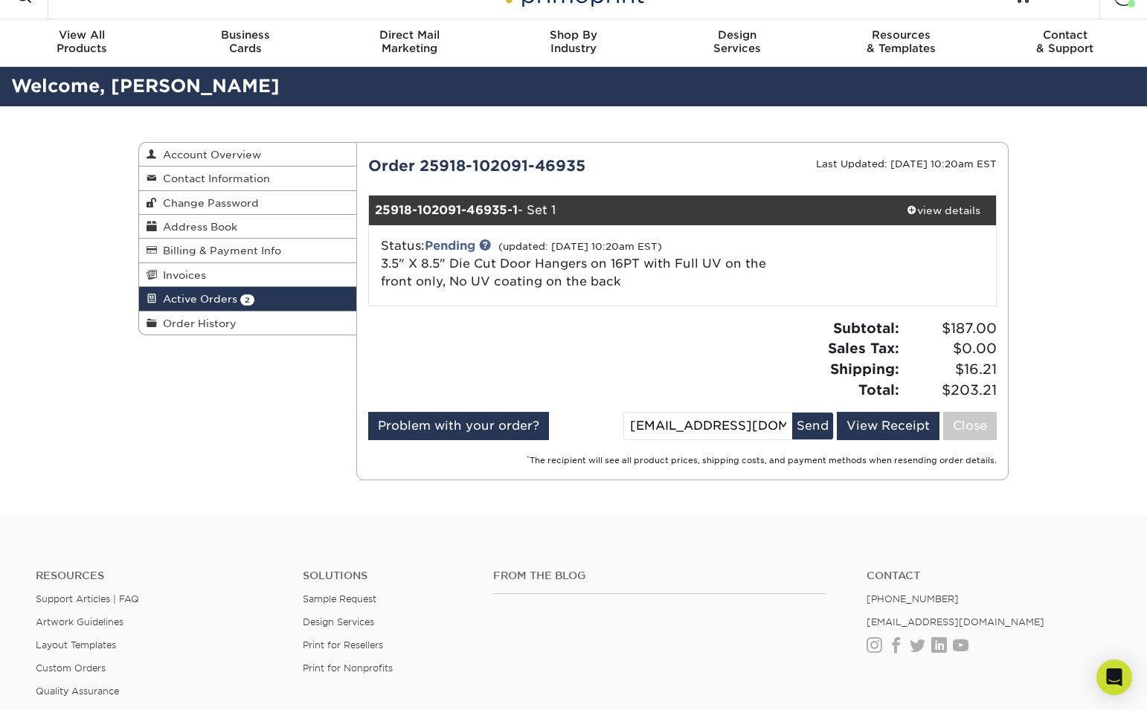
drag, startPoint x: 662, startPoint y: 423, endPoint x: 692, endPoint y: 427, distance: 30.7
click at [662, 423] on input "[EMAIL_ADDRESS][DOMAIN_NAME]" at bounding box center [708, 426] width 168 height 27
type input "kaylee@ampersand-graphics.com"
click at [827, 424] on button "Send" at bounding box center [812, 426] width 41 height 27
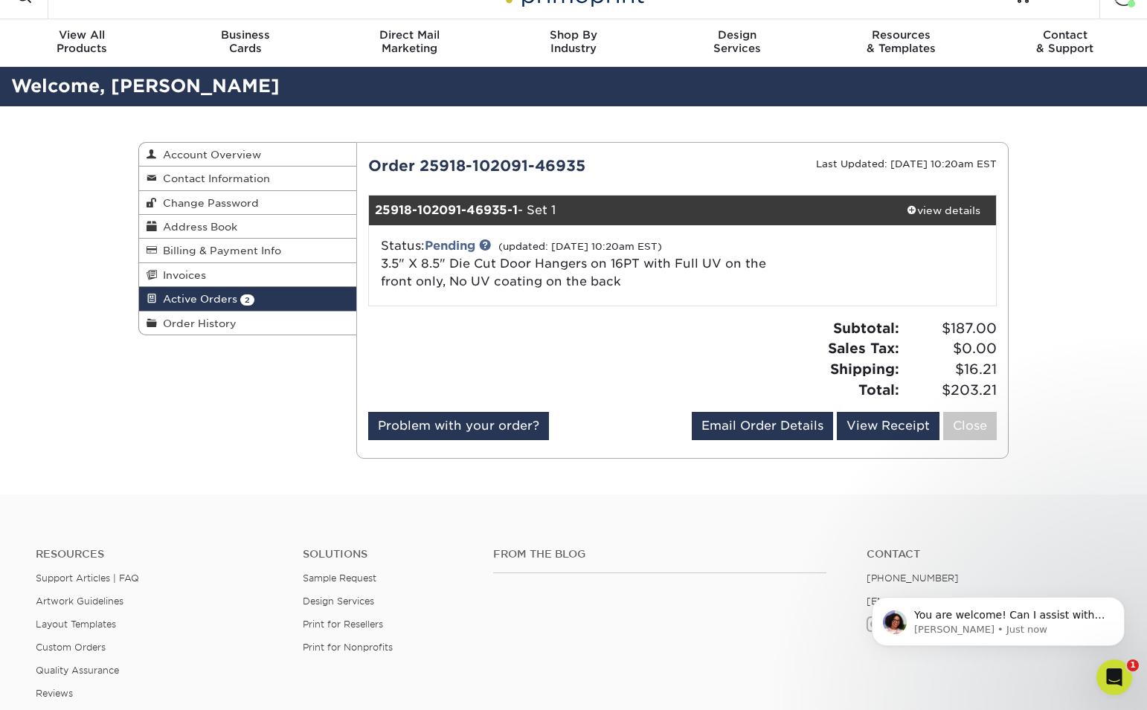
scroll to position [0, 0]
click at [1110, 663] on div "Open Intercom Messenger" at bounding box center [1111, 675] width 49 height 49
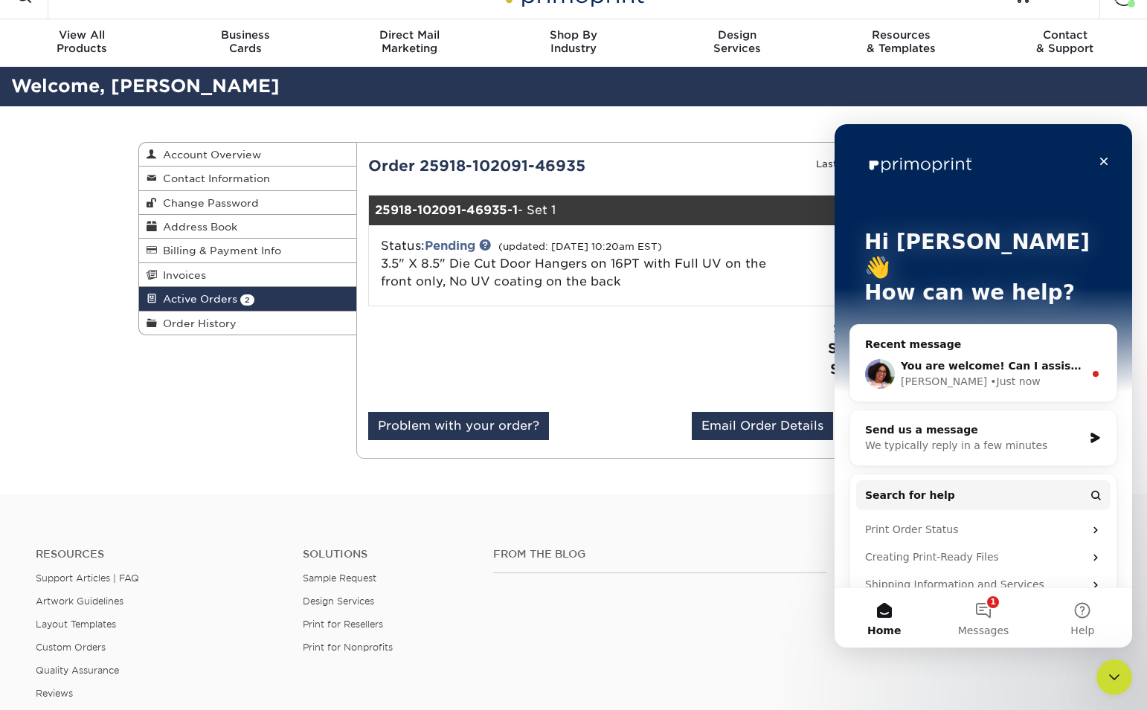
click at [912, 365] on div "You are welcome! Can I assist with anything else at this time? Avery • Just now" at bounding box center [983, 374] width 266 height 55
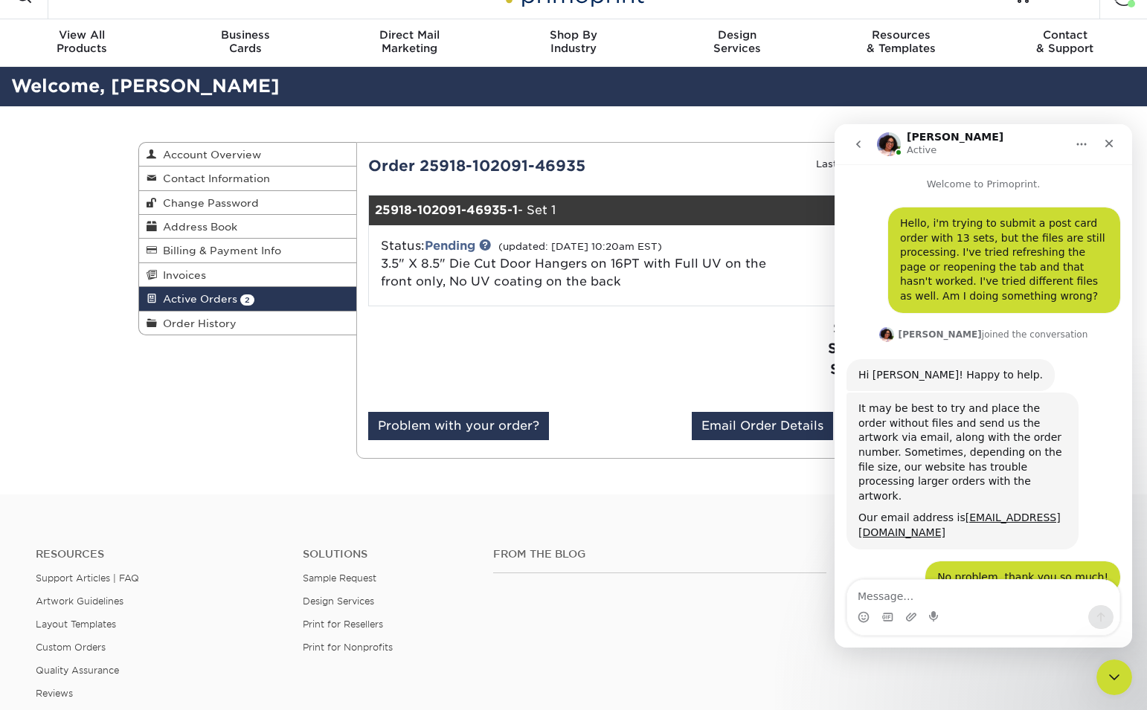
scroll to position [101, 0]
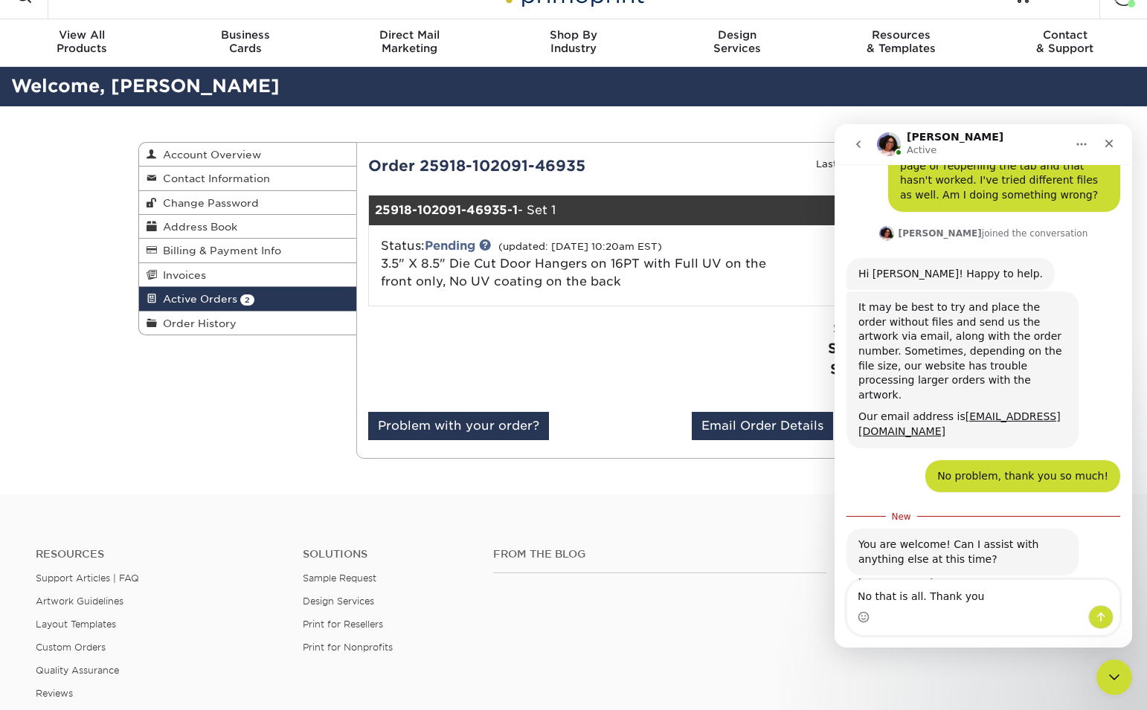
type textarea "No that is all. Thank you"
click at [1106, 619] on icon "Send a message…" at bounding box center [1101, 617] width 12 height 12
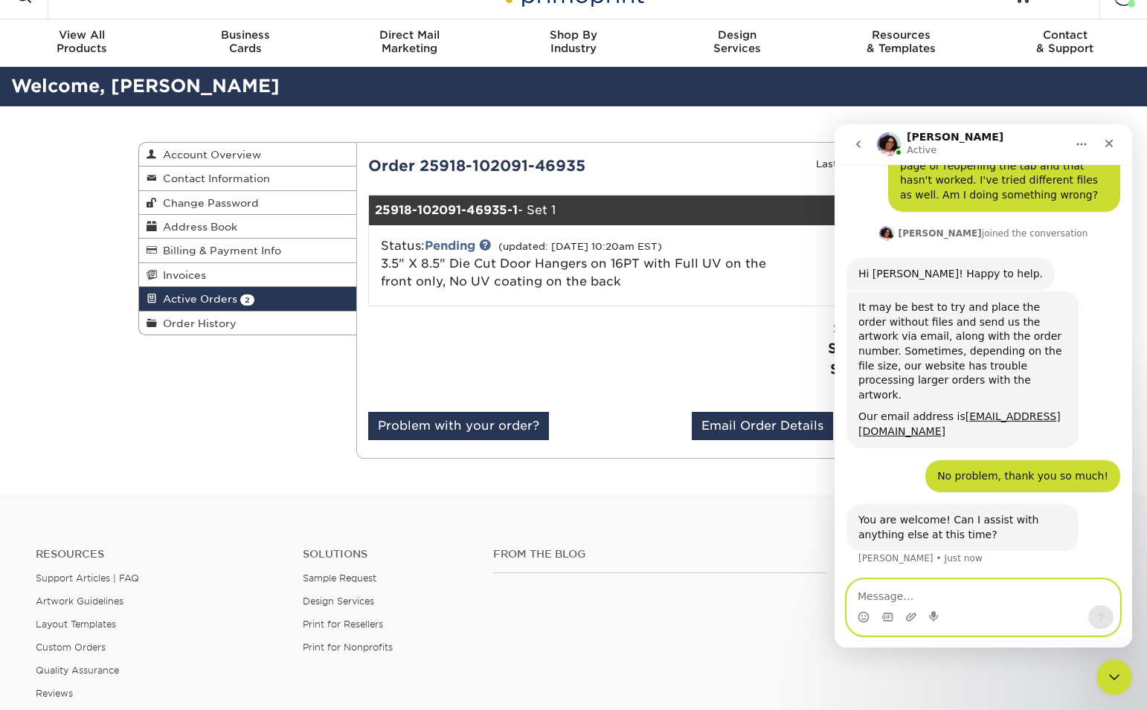
scroll to position [121, 0]
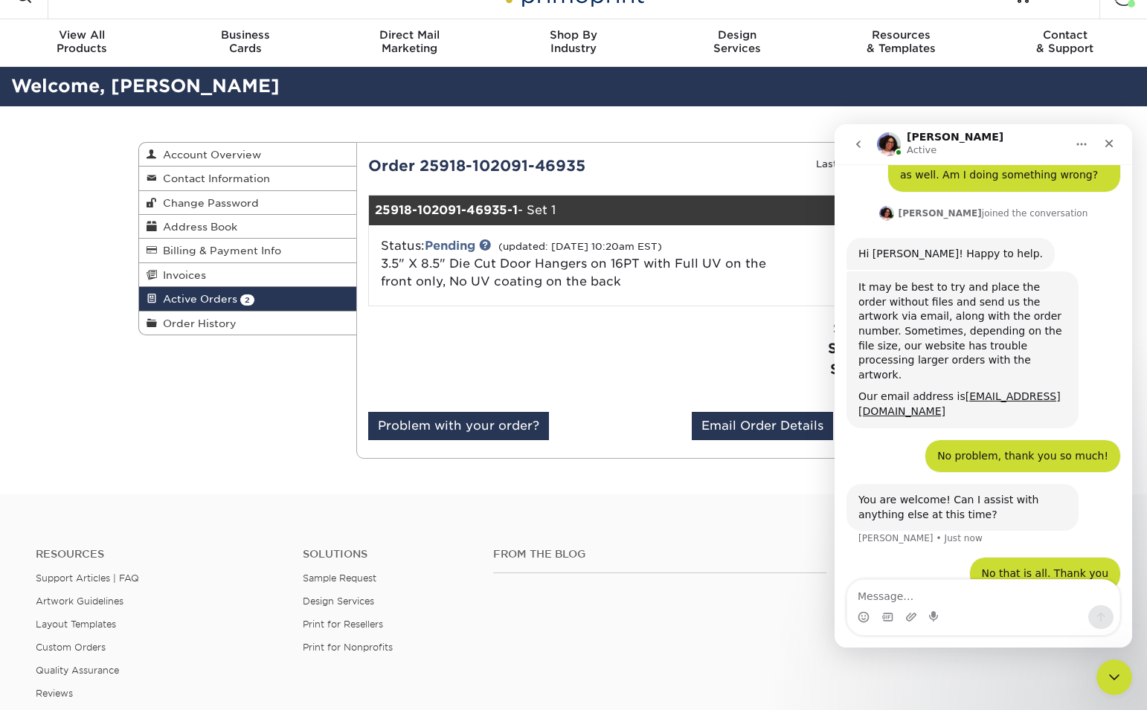
click at [859, 147] on icon "go back" at bounding box center [858, 144] width 12 height 12
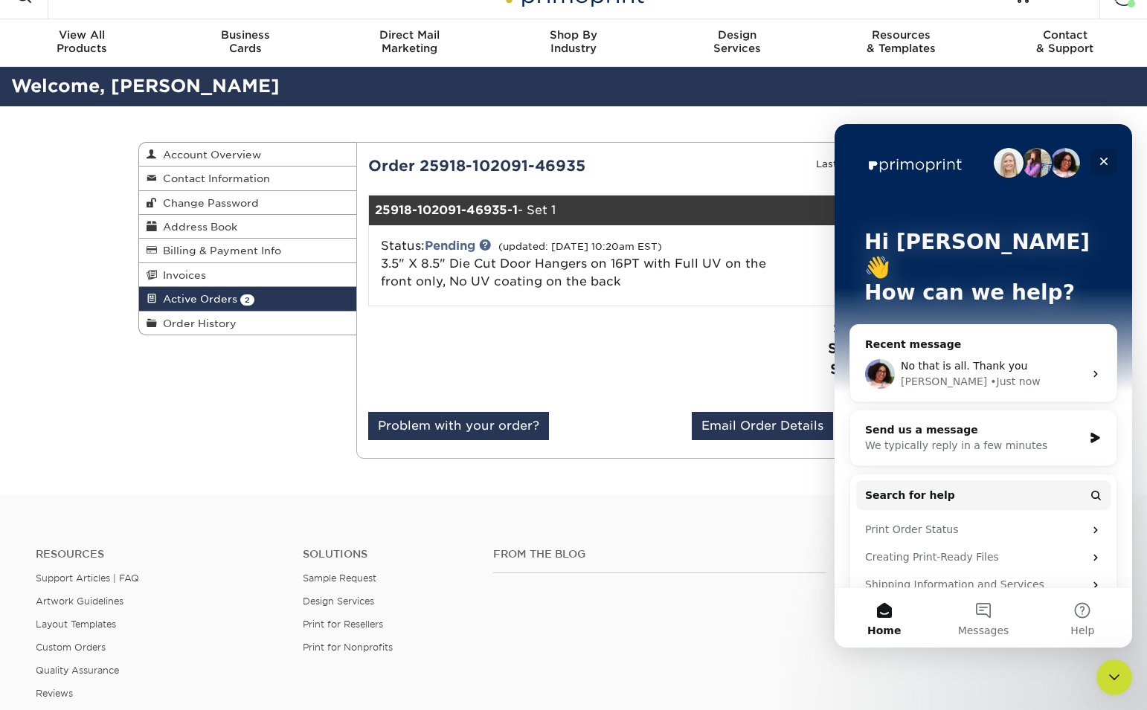
click at [1112, 155] on div "Close" at bounding box center [1103, 161] width 27 height 27
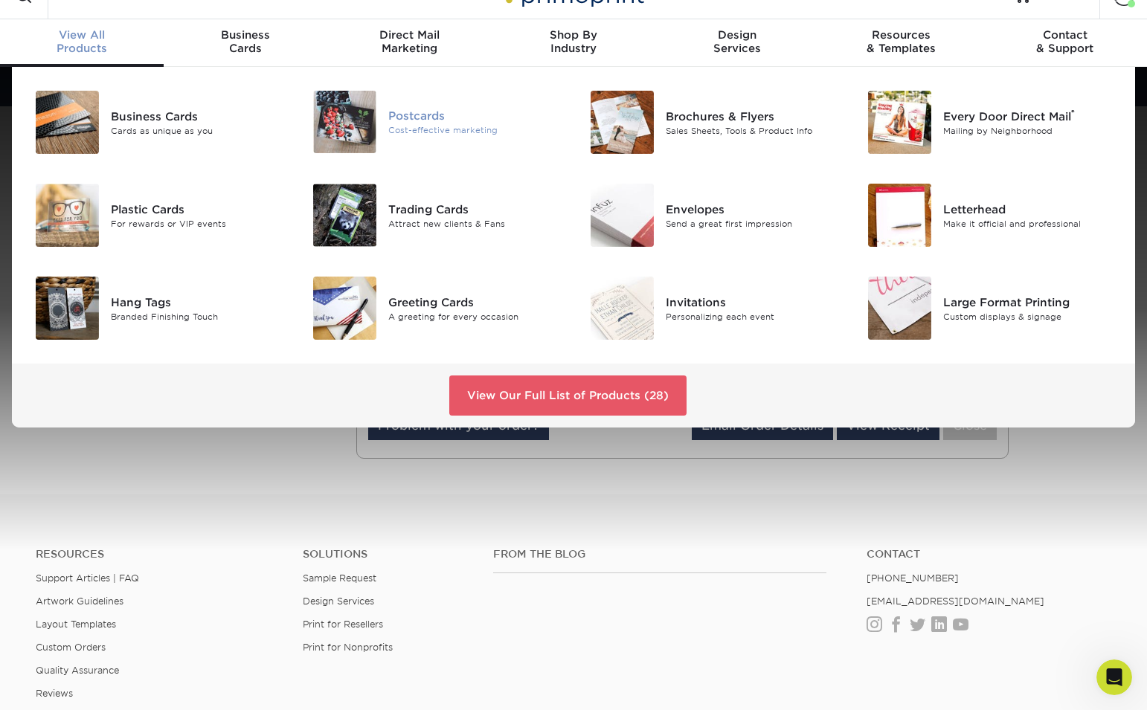
click at [334, 120] on img at bounding box center [344, 122] width 63 height 62
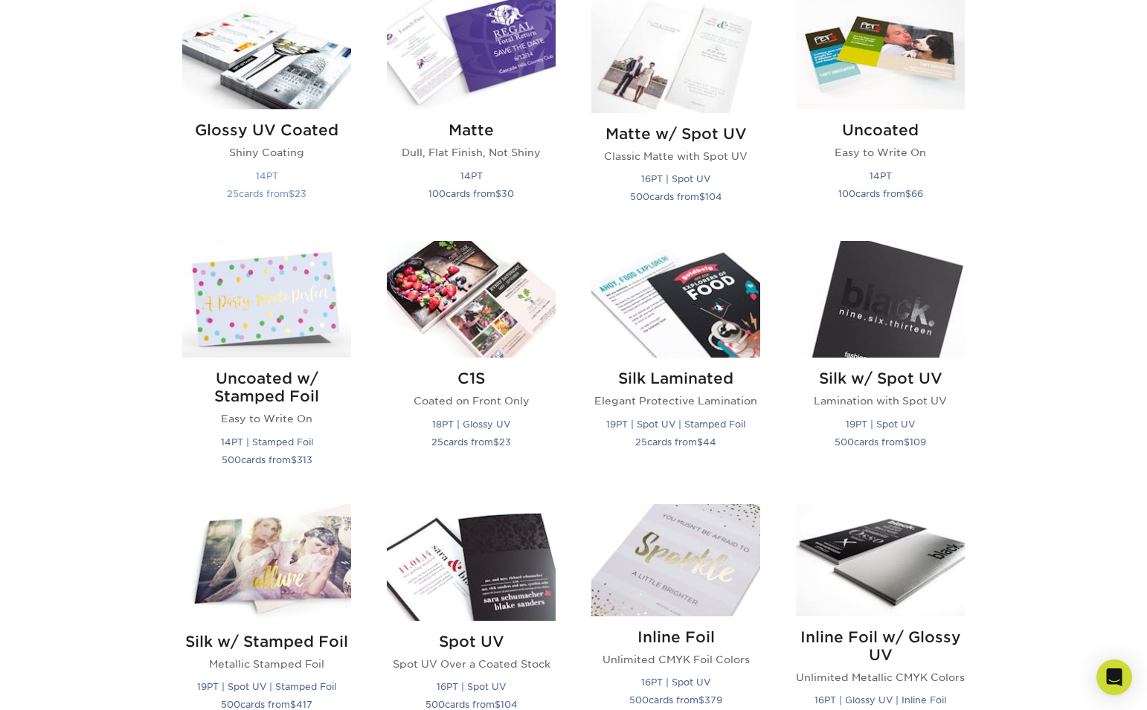
scroll to position [761, 0]
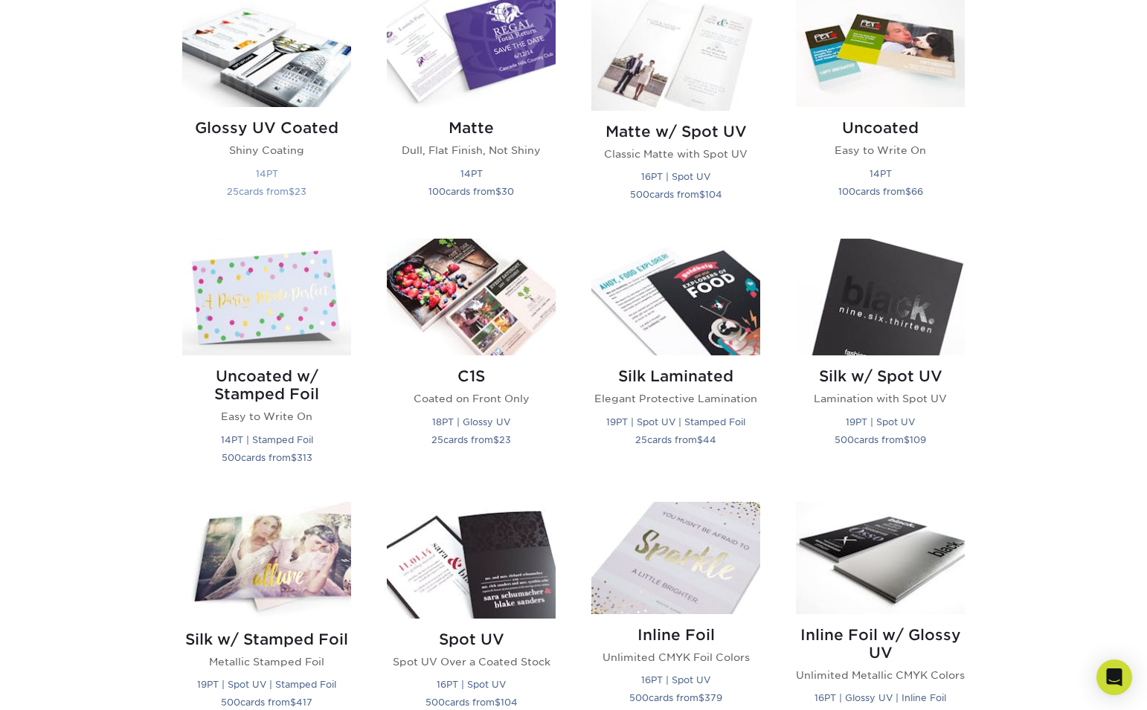
click at [234, 62] on img at bounding box center [266, 48] width 169 height 117
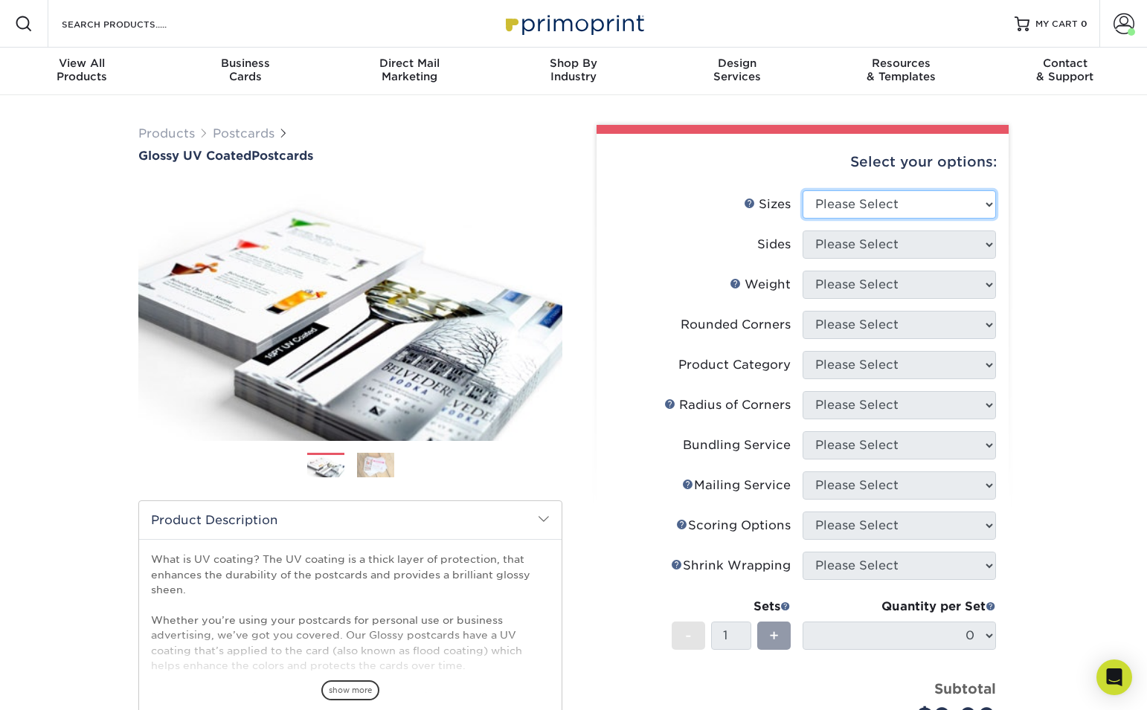
click at [860, 216] on select "Please Select 1.5" x 7" 2" x 4" 2" x 6" 2" x 7" 2" x 8" 2.12" x 5.5" 2.12" x 5.…" at bounding box center [898, 204] width 193 height 28
select select "3.50x3.50"
click at [802, 190] on select "Please Select 1.5" x 7" 2" x 4" 2" x 6" 2" x 7" 2" x 8" 2.12" x 5.5" 2.12" x 5.…" at bounding box center [898, 204] width 193 height 28
click at [829, 250] on select "Please Select Print Both Sides Print Front Only" at bounding box center [898, 245] width 193 height 28
select select "13abbda7-1d64-4f25-8bb2-c179b224825d"
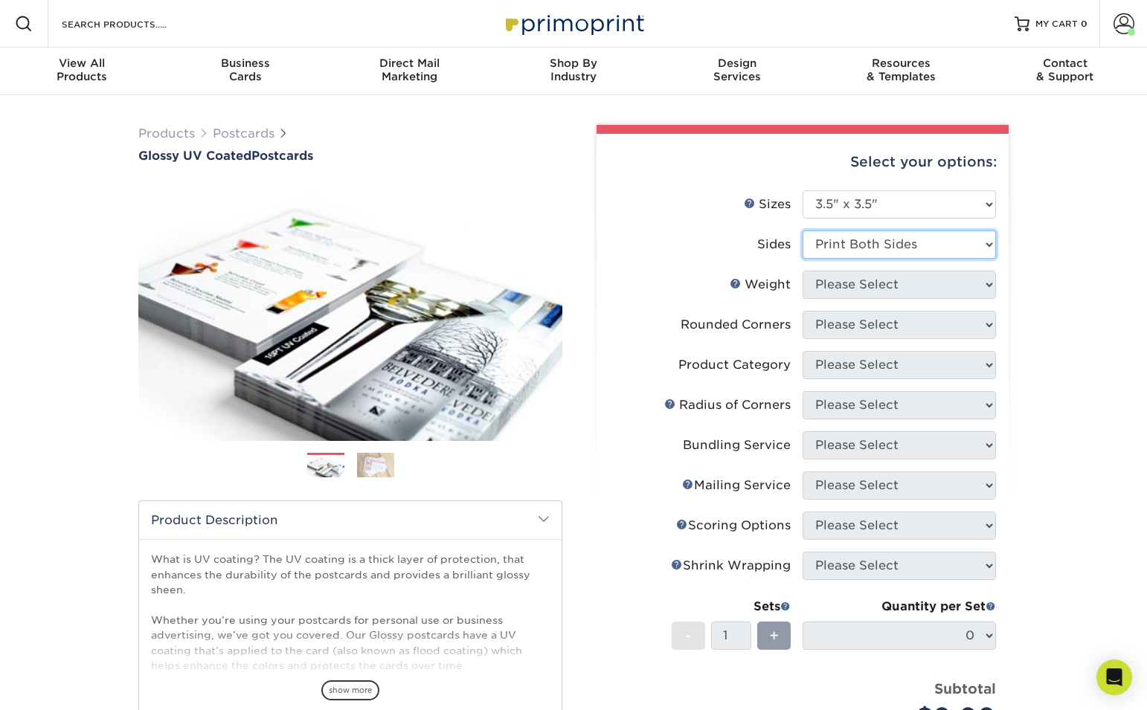
click at [802, 231] on select "Please Select Print Both Sides Print Front Only" at bounding box center [898, 245] width 193 height 28
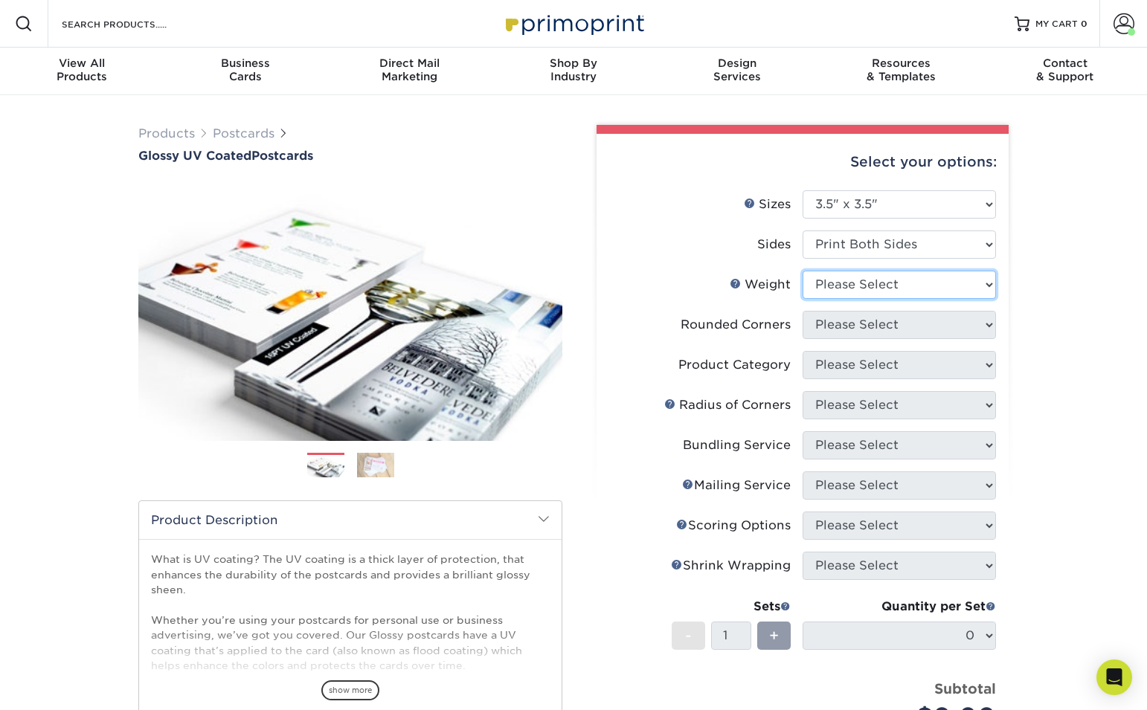
click at [934, 290] on select "Please Select 16PT 14PT" at bounding box center [898, 285] width 193 height 28
select select "16PT"
click at [802, 271] on select "Please Select 16PT 14PT" at bounding box center [898, 285] width 193 height 28
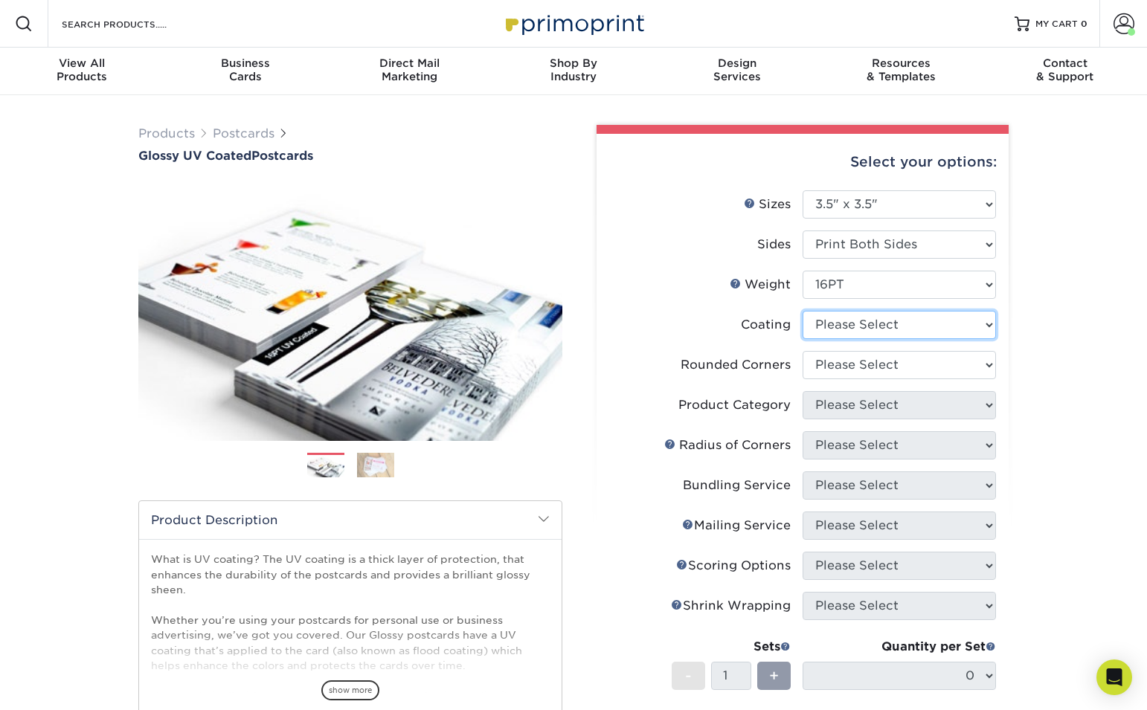
click at [930, 319] on select at bounding box center [898, 325] width 193 height 28
select select "ae367451-b2b8-45df-a344-0f05b6a12993"
click at [802, 311] on select at bounding box center [898, 325] width 193 height 28
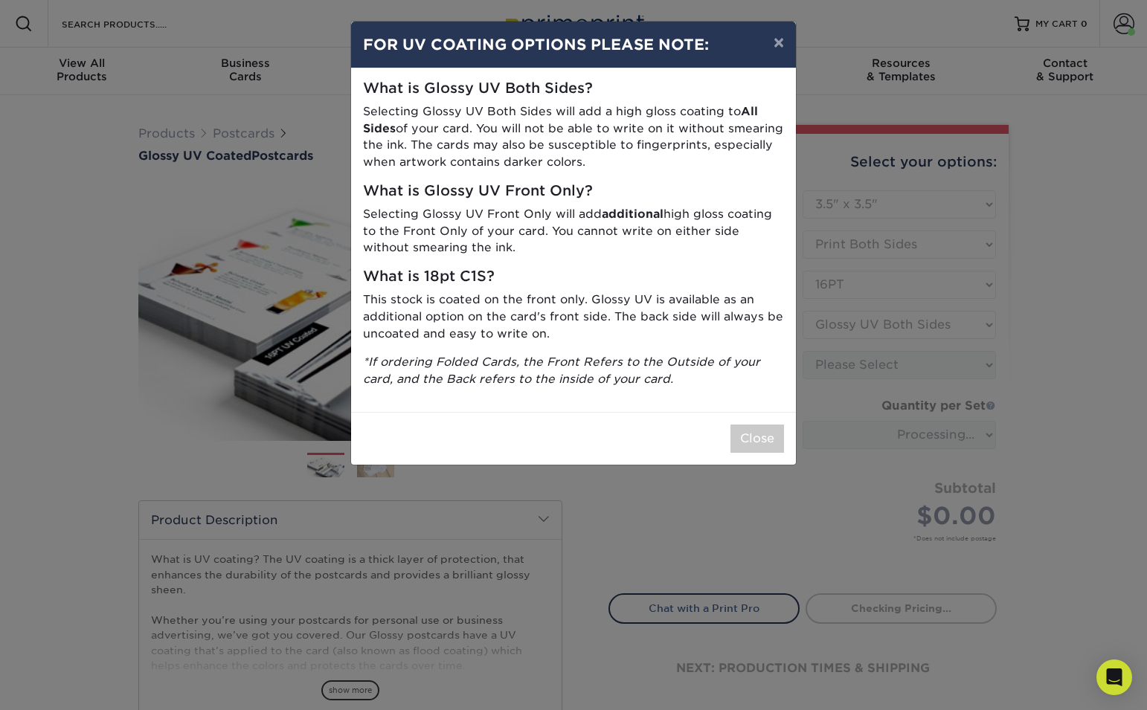
click at [1049, 346] on div "× FOR UV COATING OPTIONS PLEASE NOTE: What is Glossy UV Both Sides? Selecting G…" at bounding box center [573, 355] width 1147 height 710
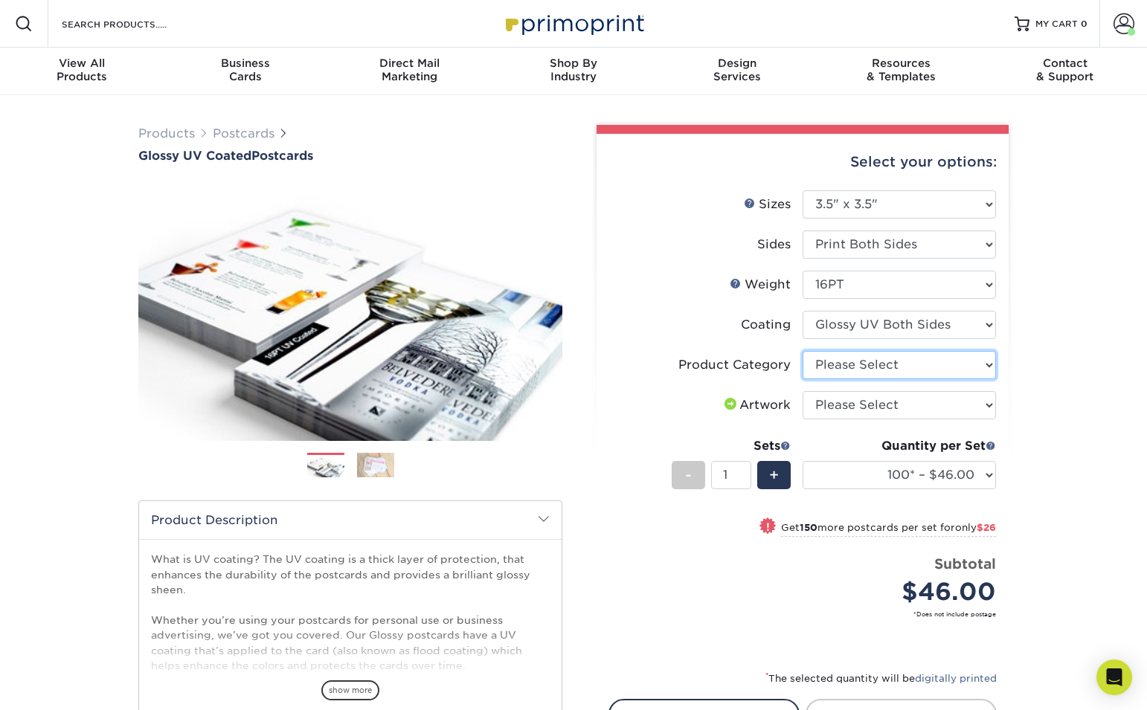
click at [974, 370] on select "Please Select Postcards" at bounding box center [898, 365] width 193 height 28
select select "9b7272e0-d6c8-4c3c-8e97-d3a1bcdab858"
click at [802, 351] on select "Please Select Postcards" at bounding box center [898, 365] width 193 height 28
click at [938, 406] on select "Please Select I will upload files I need a design - $150" at bounding box center [898, 405] width 193 height 28
select select "upload"
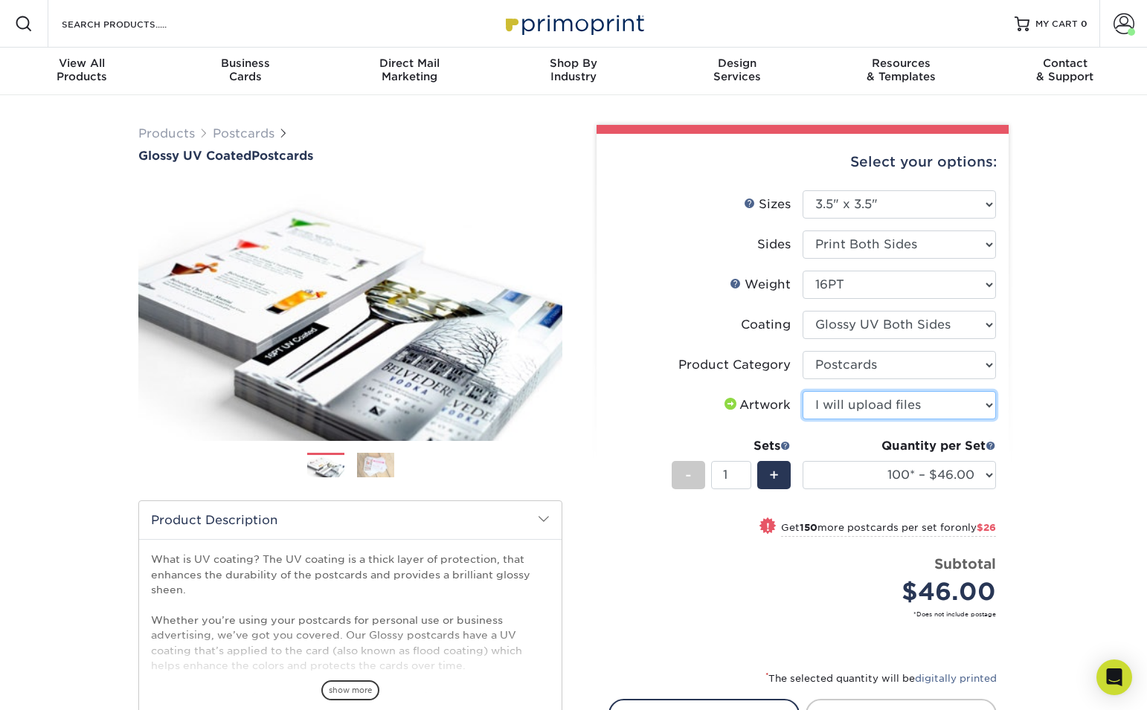
click at [802, 391] on select "Please Select I will upload files I need a design - $150" at bounding box center [898, 405] width 193 height 28
click at [735, 467] on input "1" at bounding box center [730, 475] width 39 height 28
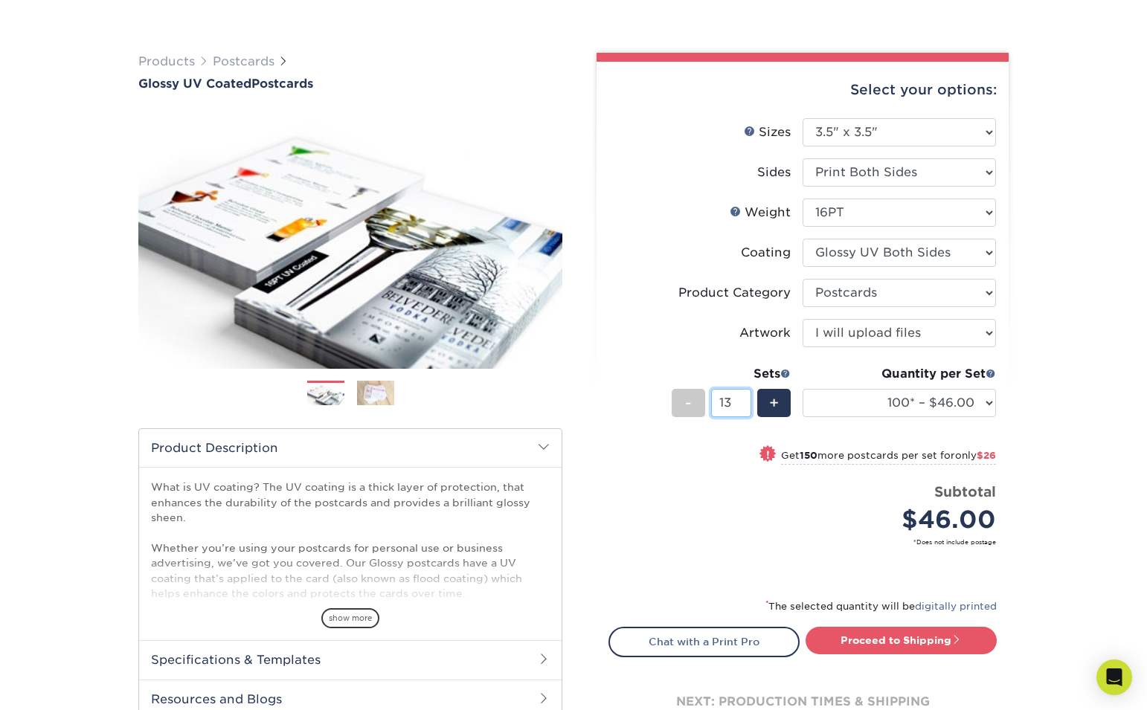
scroll to position [90, 0]
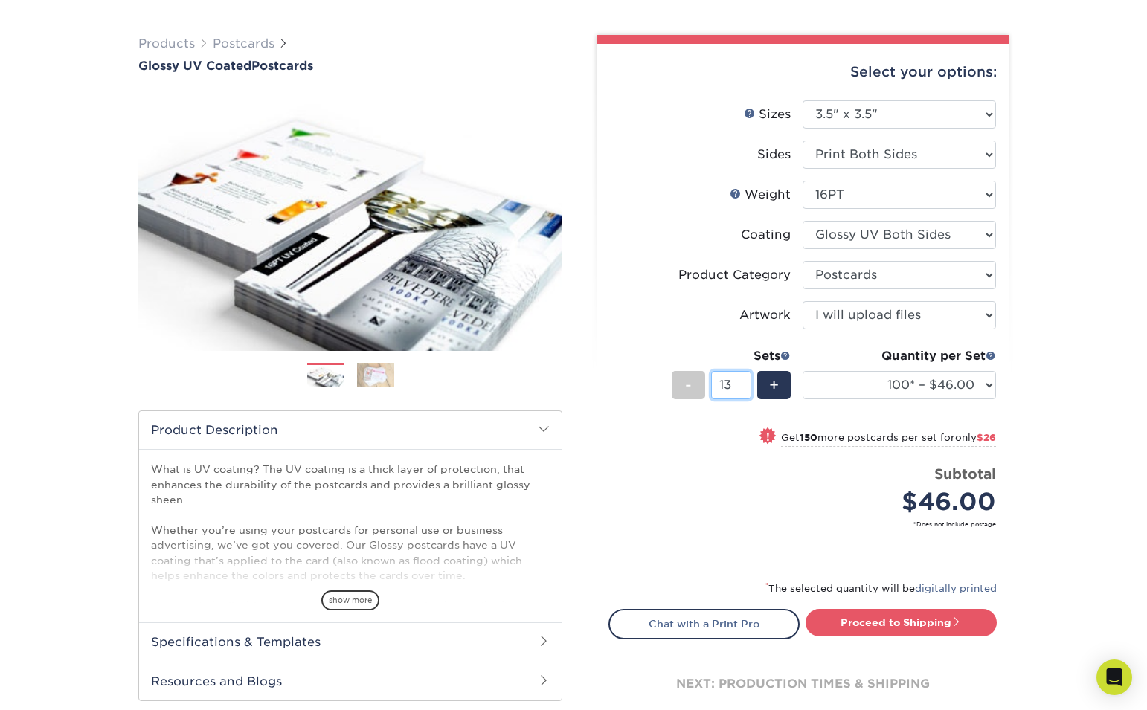
type input "13"
click at [851, 474] on div "Subtotal $46.00" at bounding box center [905, 492] width 182 height 57
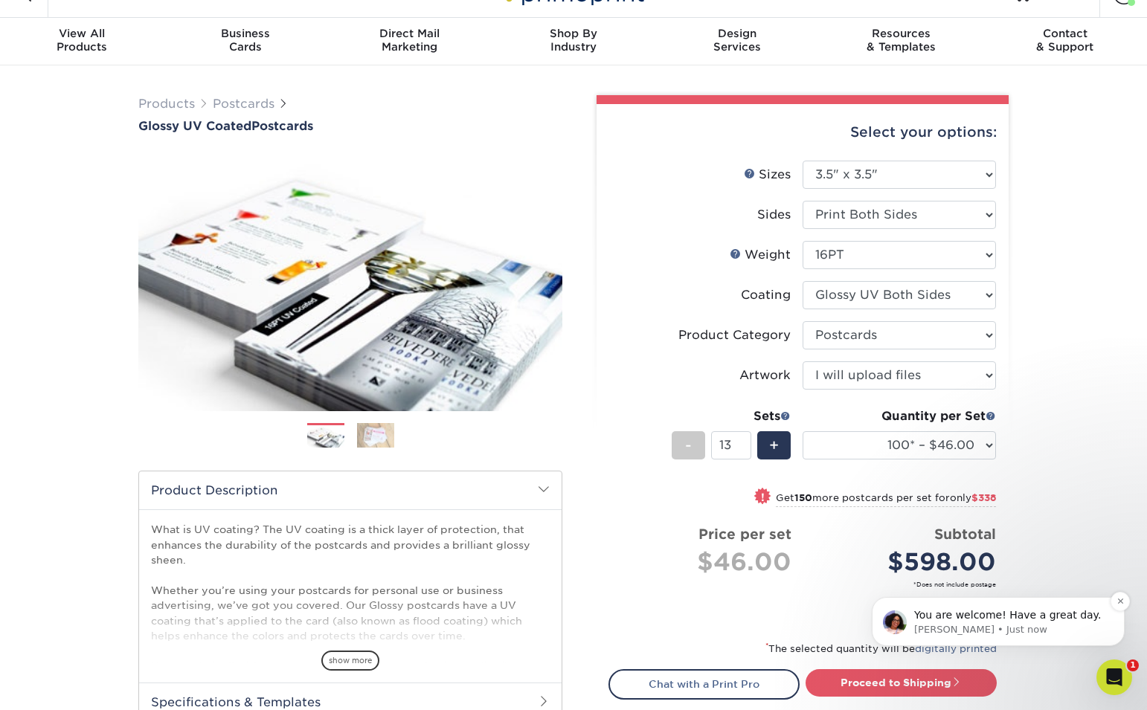
scroll to position [0, 0]
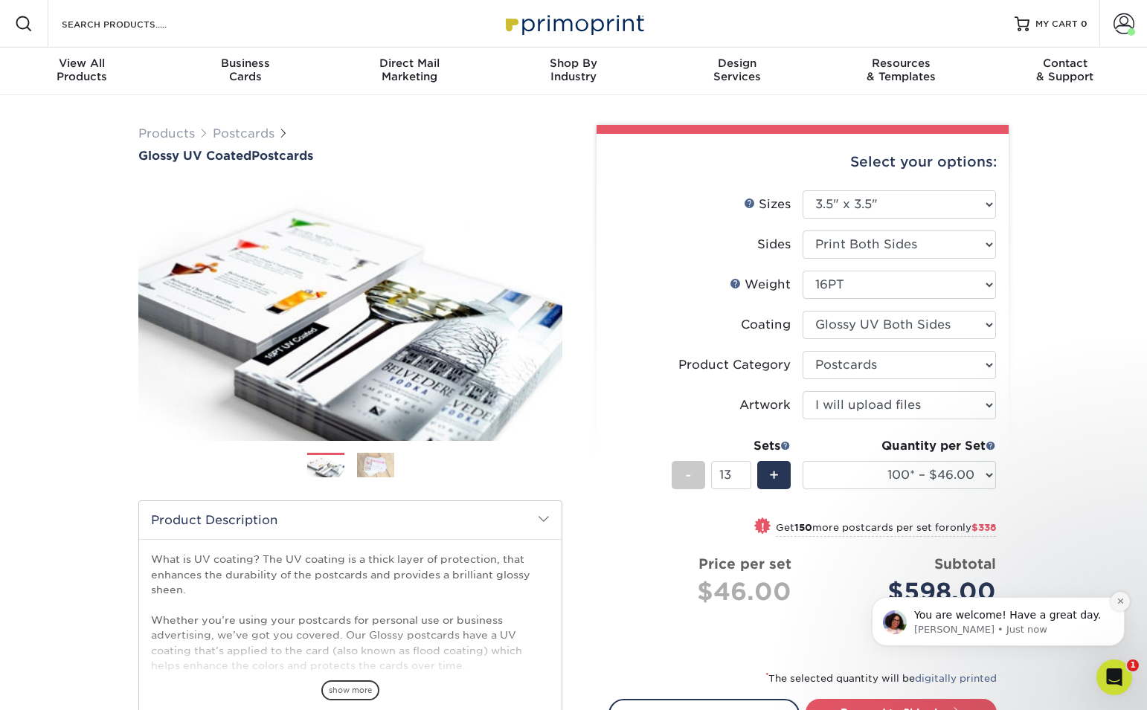
click at [1116, 600] on icon "Dismiss notification" at bounding box center [1120, 601] width 8 height 8
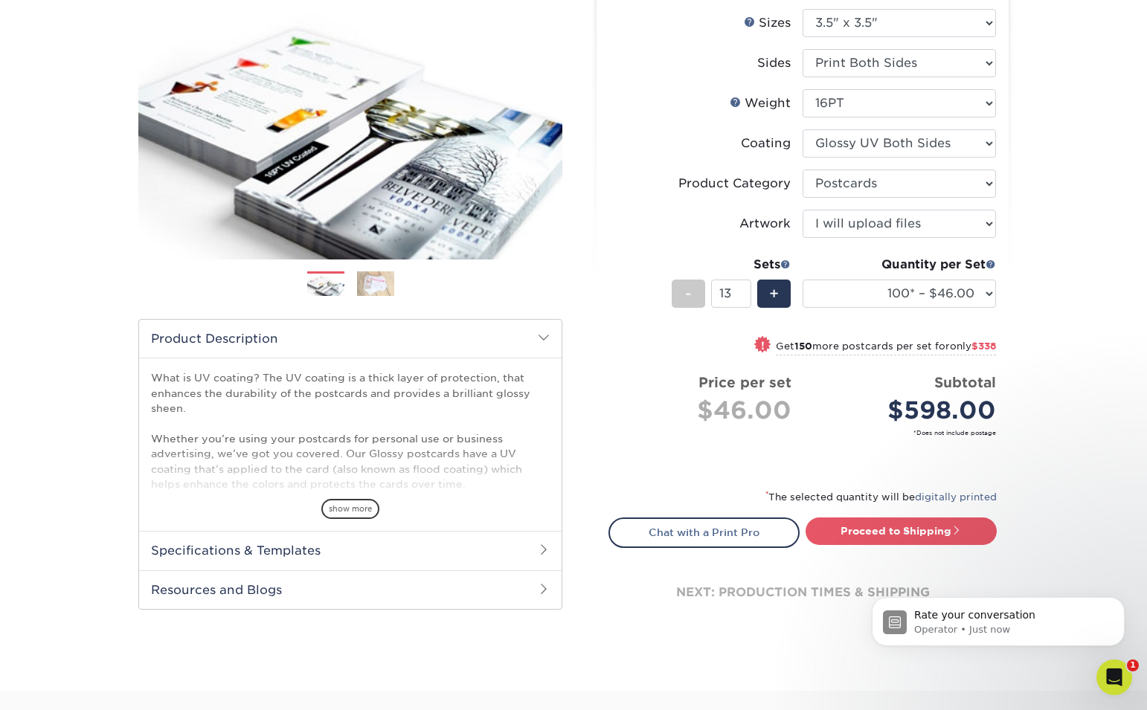
scroll to position [196, 0]
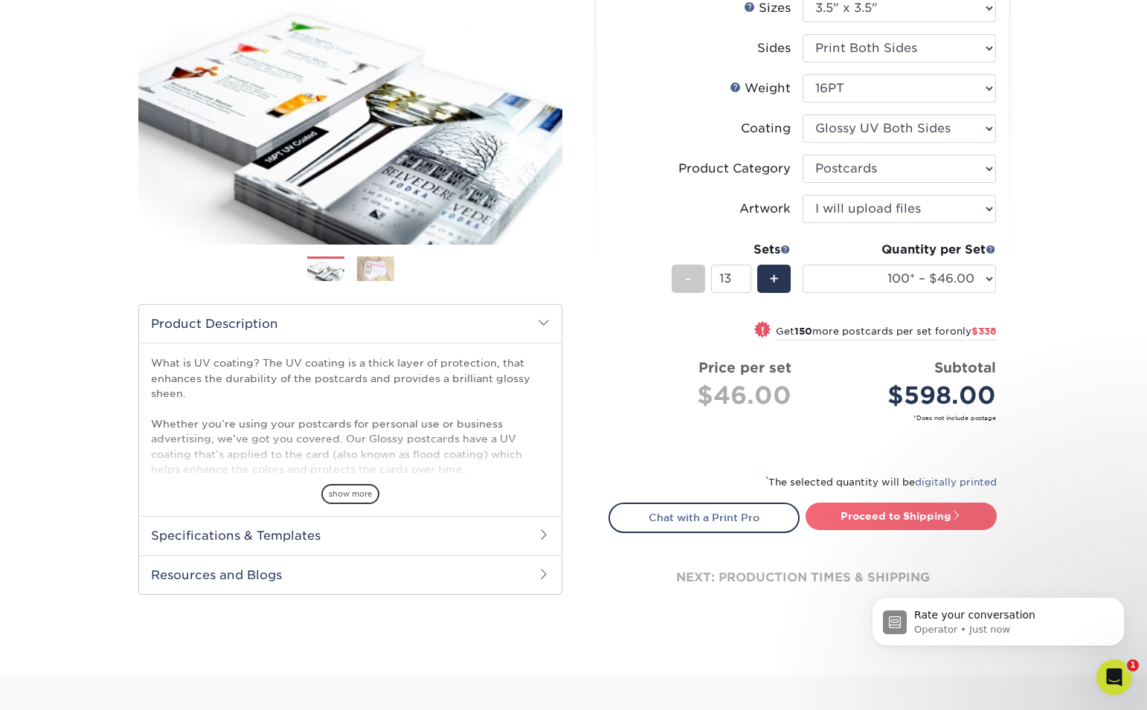
click at [879, 518] on link "Proceed to Shipping" at bounding box center [900, 516] width 191 height 27
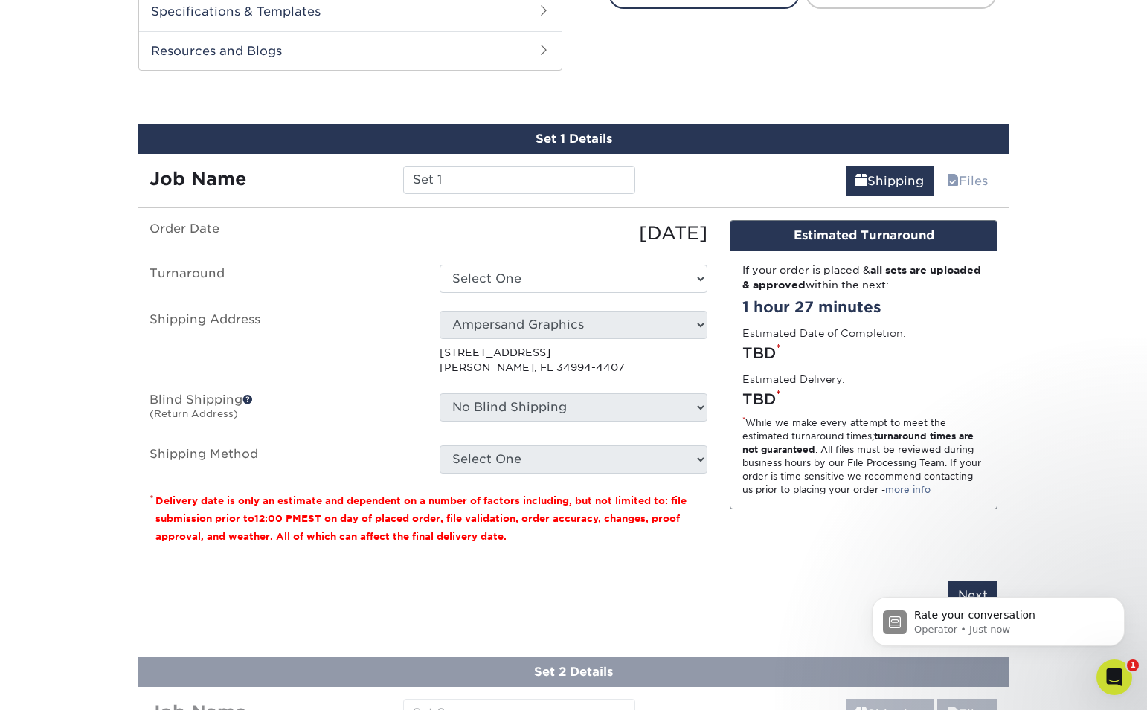
scroll to position [740, 0]
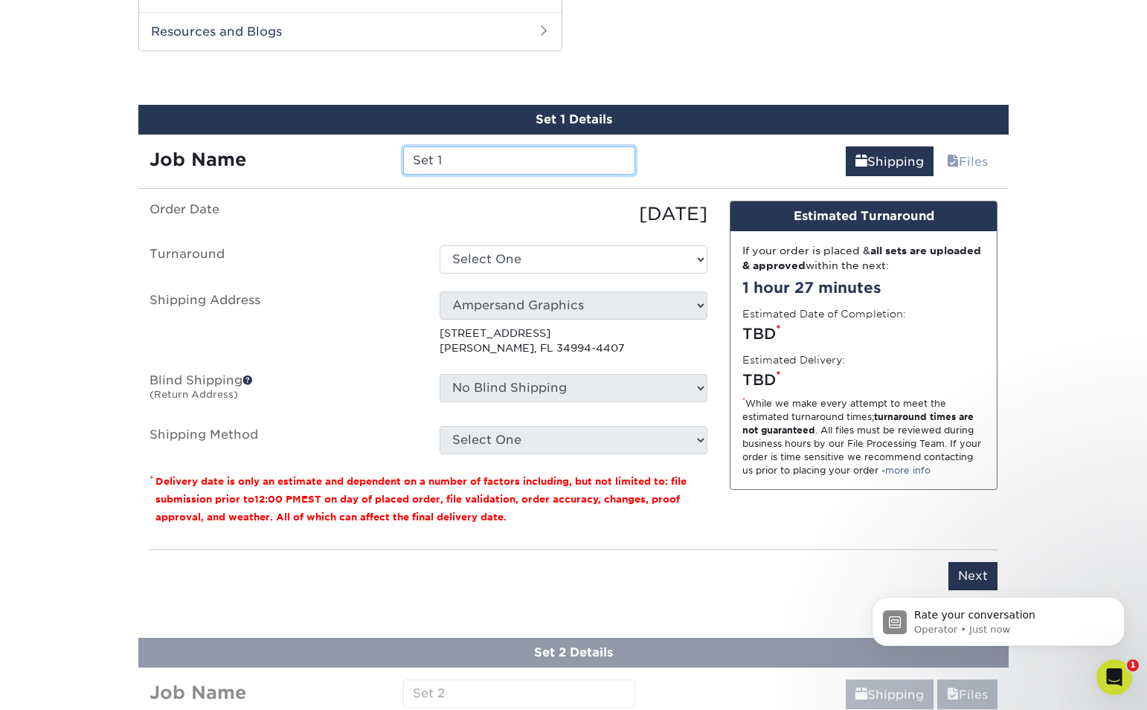
click at [486, 161] on input "Set 1" at bounding box center [518, 160] width 231 height 28
click at [485, 160] on input "Set 1" at bounding box center [518, 160] width 231 height 28
click at [471, 161] on input "Set 1" at bounding box center [518, 160] width 231 height 28
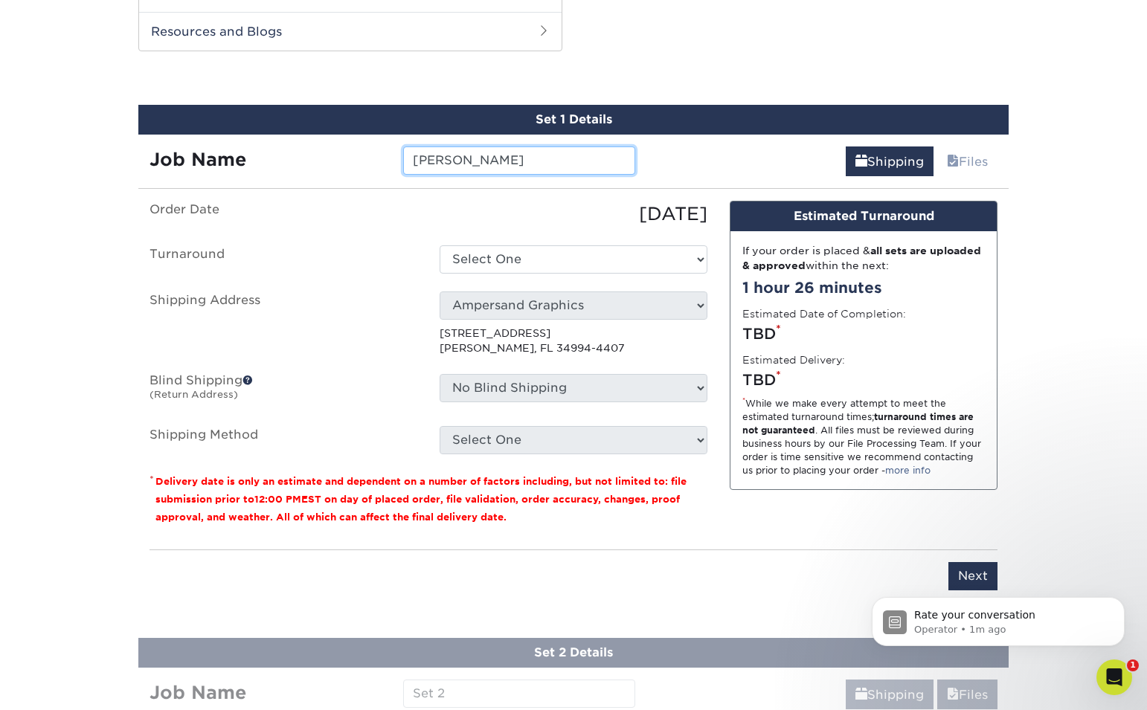
type input "Blake Parzych"
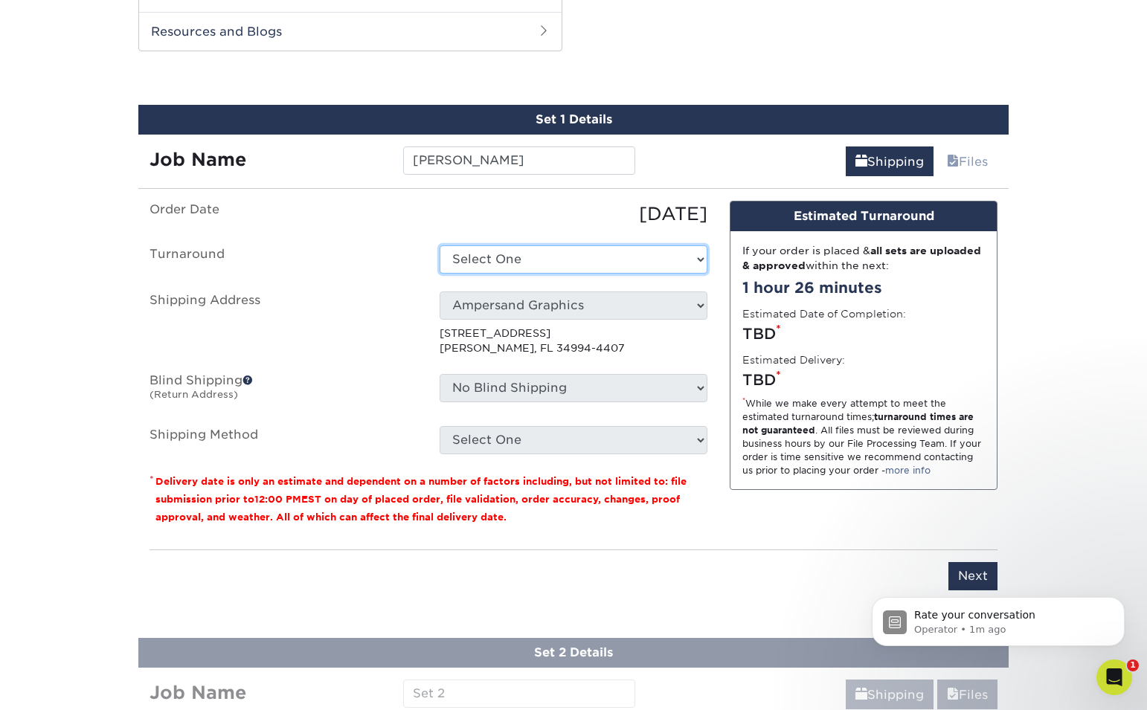
click at [457, 272] on select "Select One 2-4 Business Days 2 Day Next Business Day" at bounding box center [573, 259] width 268 height 28
select select "5c956e90-1440-4898-8fea-bd62c68f2352"
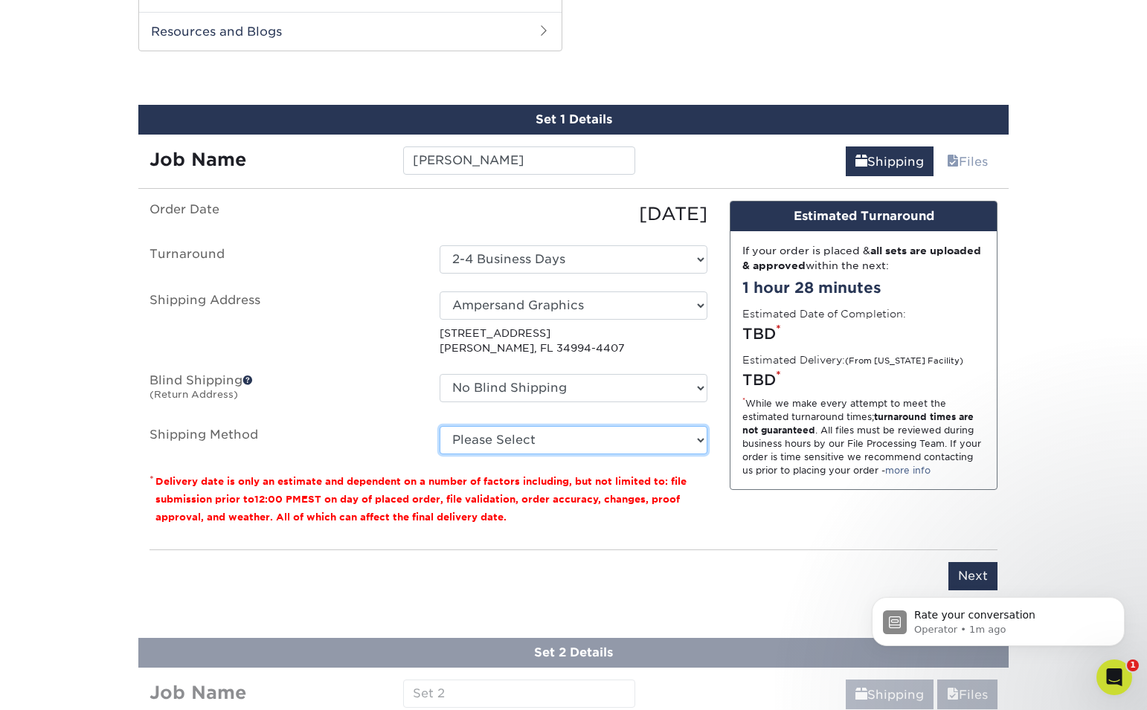
click at [605, 436] on select "Please Select Ground Shipping (+$16.21) 3 Day Shipping Service (+$19.95) 2 Day …" at bounding box center [573, 440] width 268 height 28
select select "03"
click at [439, 426] on select "Please Select Ground Shipping (+$16.21) 3 Day Shipping Service (+$19.95) 2 Day …" at bounding box center [573, 440] width 268 height 28
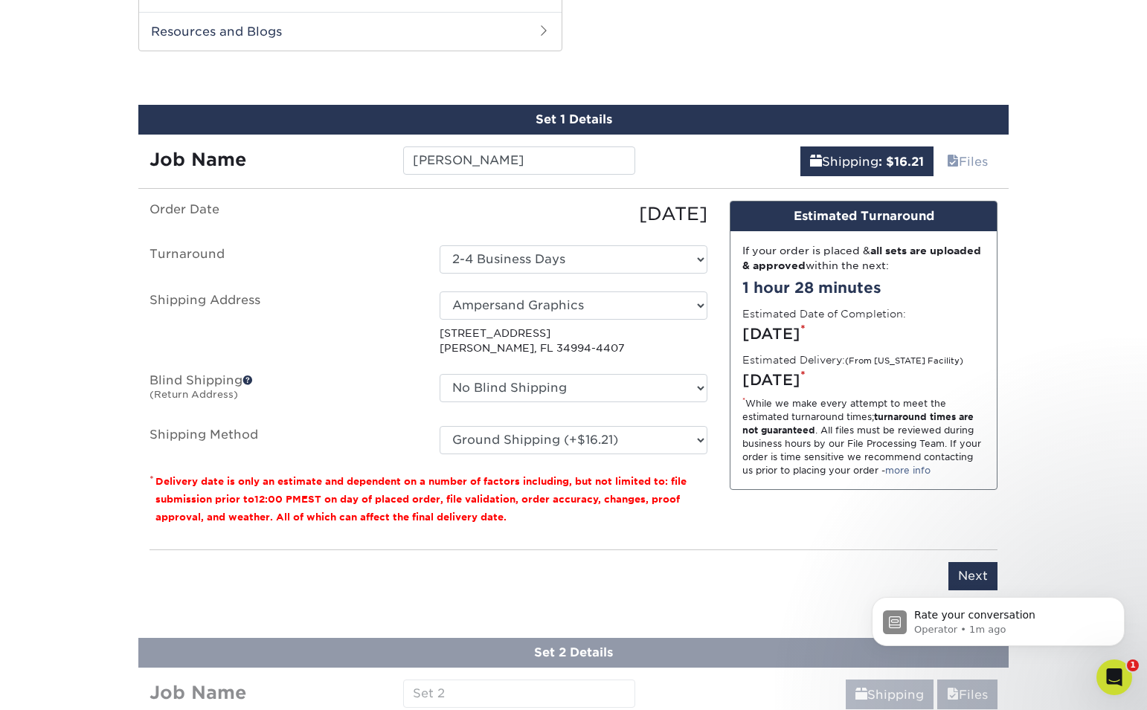
click at [962, 576] on body "Rate your conversation Operator • 1m ago" at bounding box center [998, 618] width 286 height 92
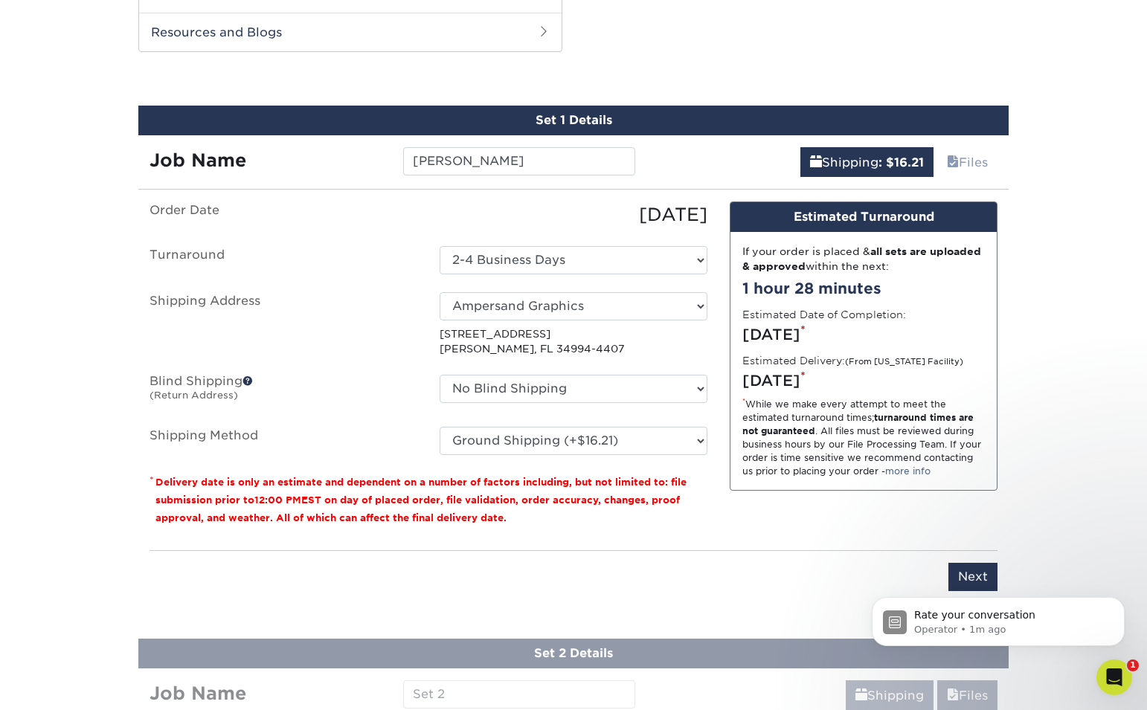
click at [885, 578] on body "Rate your conversation Operator • 1m ago" at bounding box center [998, 618] width 286 height 92
click at [1122, 603] on icon "Dismiss notification" at bounding box center [1120, 601] width 8 height 8
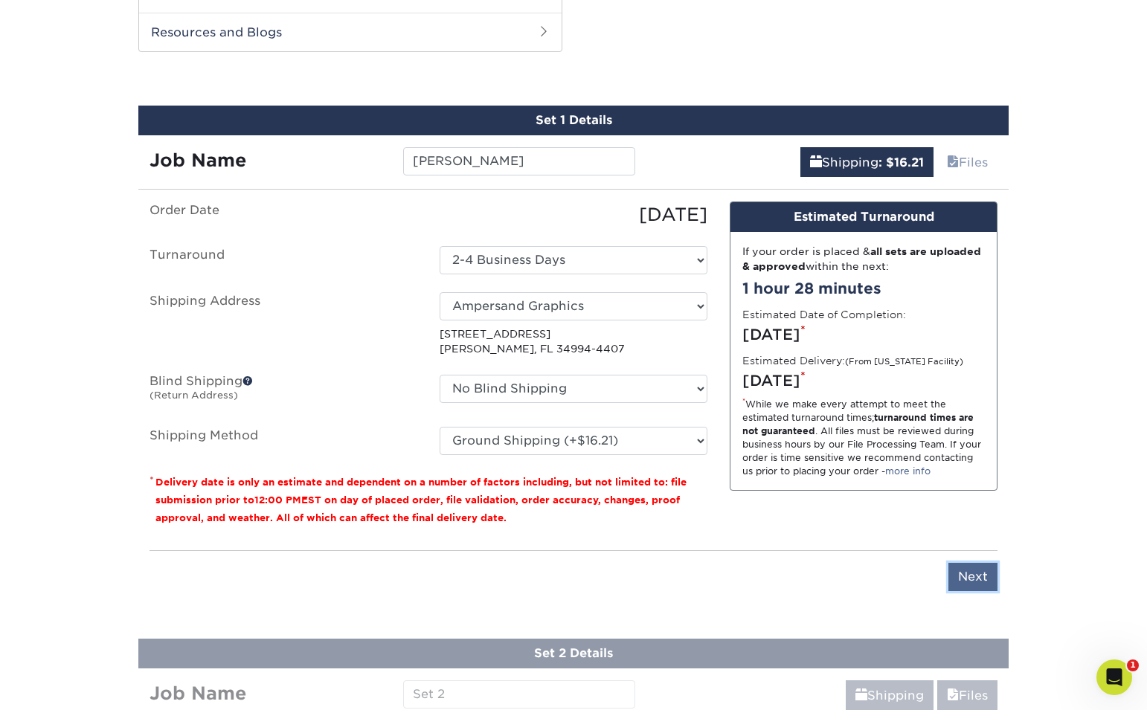
click at [989, 583] on input "Next" at bounding box center [972, 577] width 49 height 28
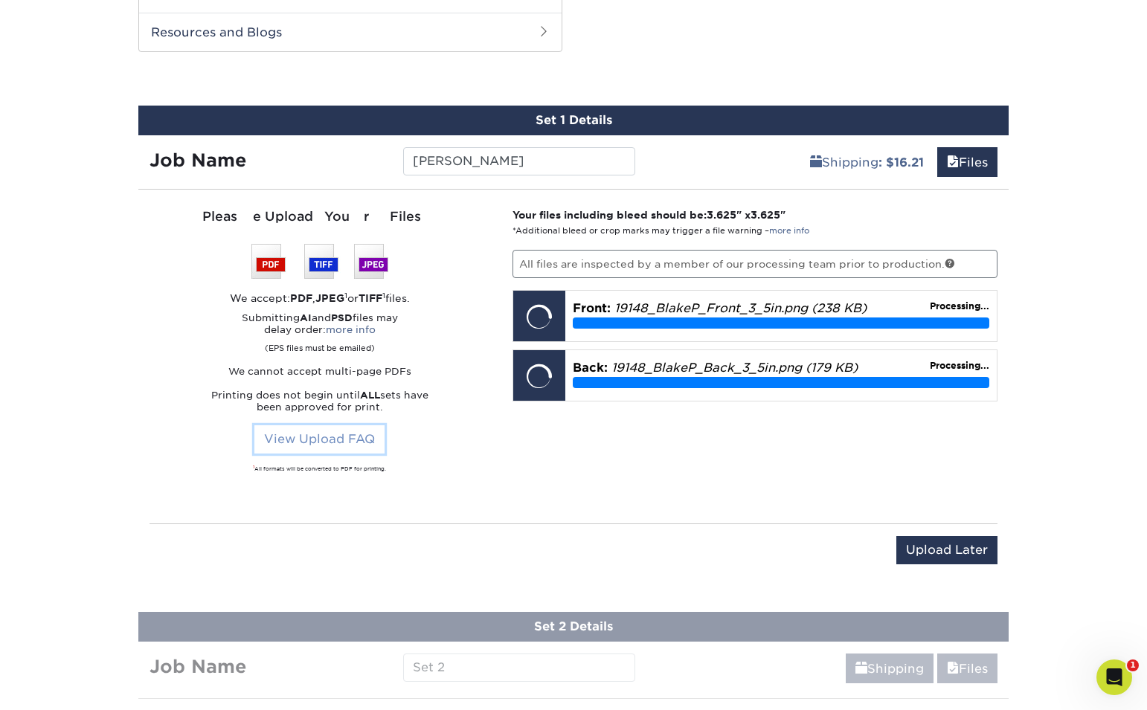
click at [280, 431] on link "View Upload FAQ" at bounding box center [319, 439] width 130 height 28
click at [1104, 662] on div "Open Intercom Messenger" at bounding box center [1111, 675] width 49 height 49
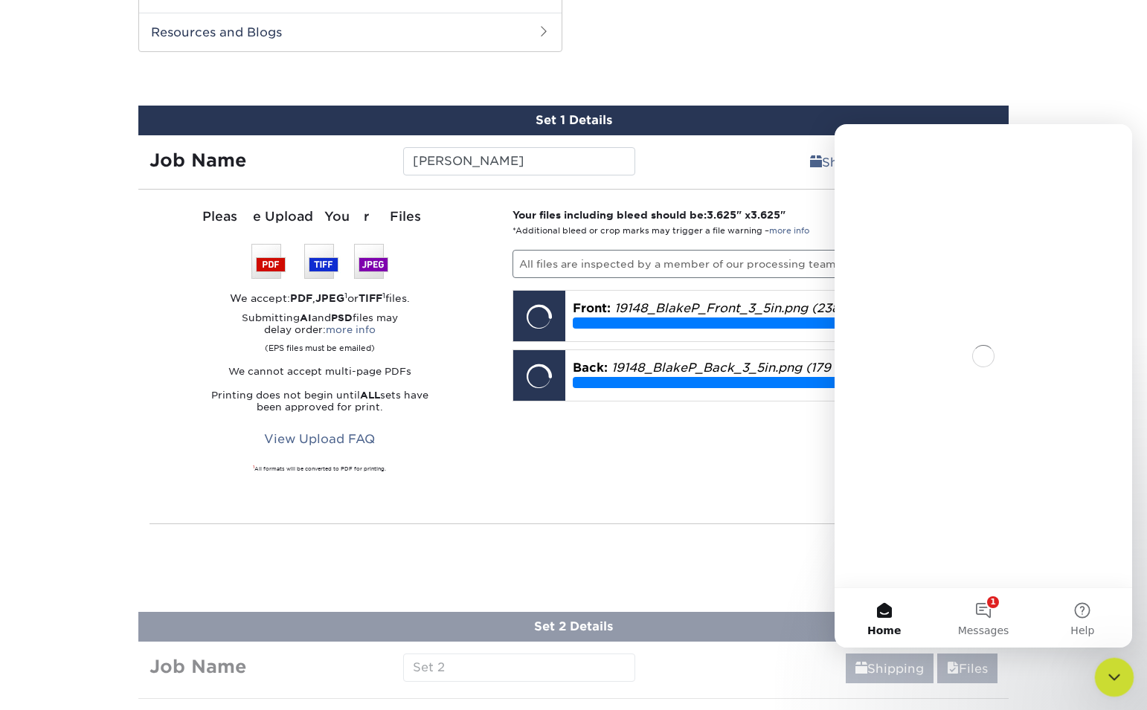
scroll to position [0, 0]
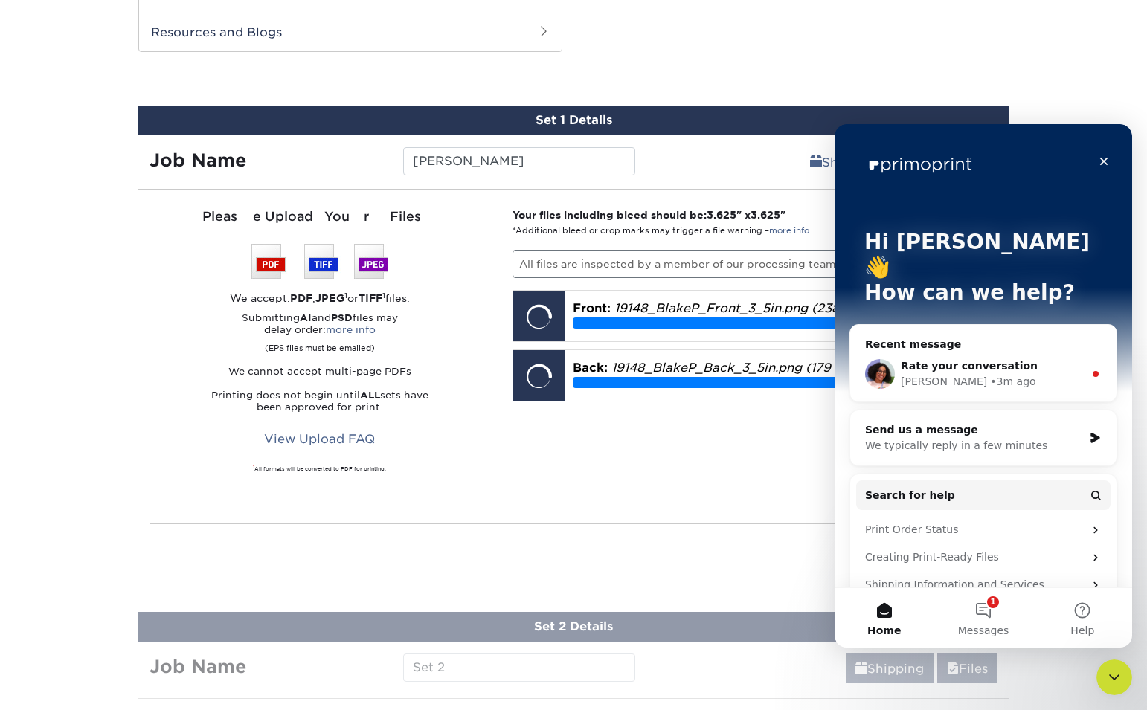
click at [1039, 358] on div "Rate your conversation" at bounding box center [992, 366] width 183 height 16
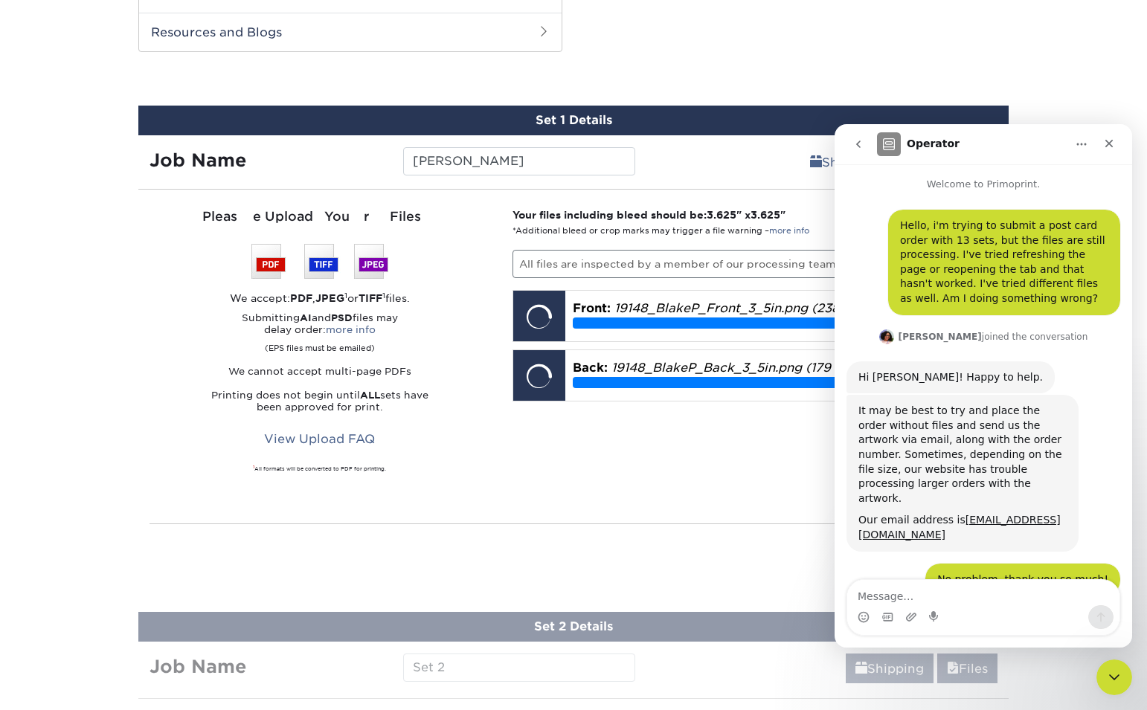
scroll to position [2, 0]
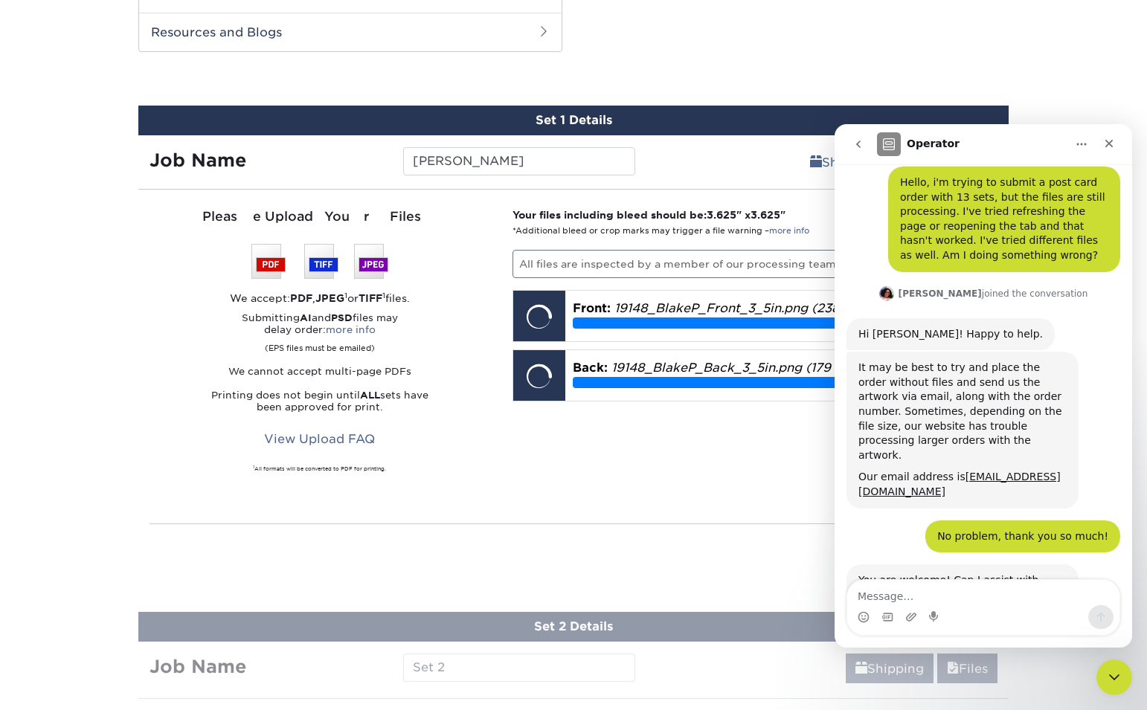
click at [761, 500] on div "Your files including bleed should be: 3.625 " x 3.625 " *Additional bleed or cr…" at bounding box center [755, 356] width 508 height 298
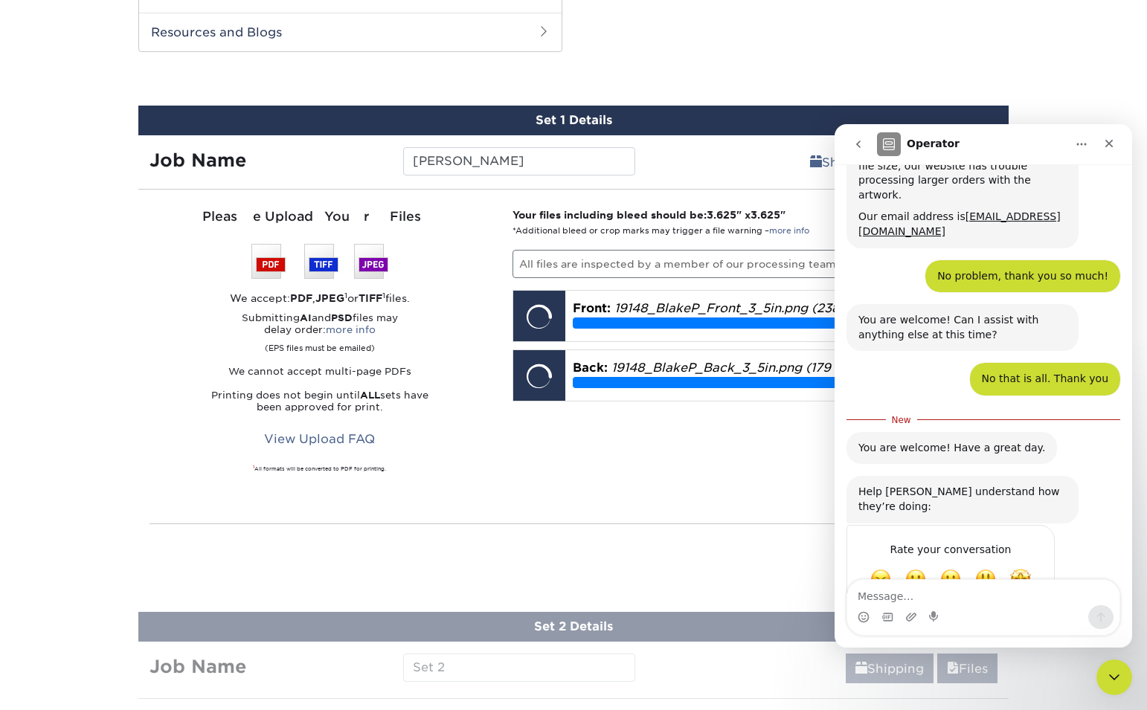
scroll to position [309, 0]
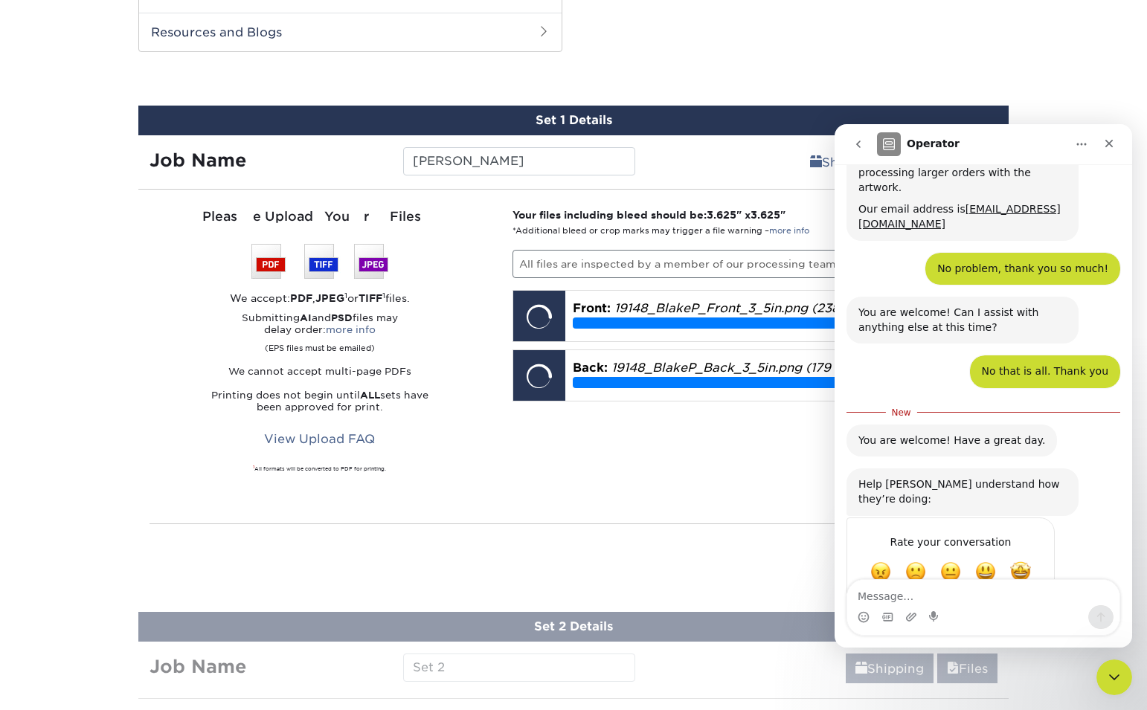
click at [860, 143] on icon "go back" at bounding box center [858, 144] width 12 height 12
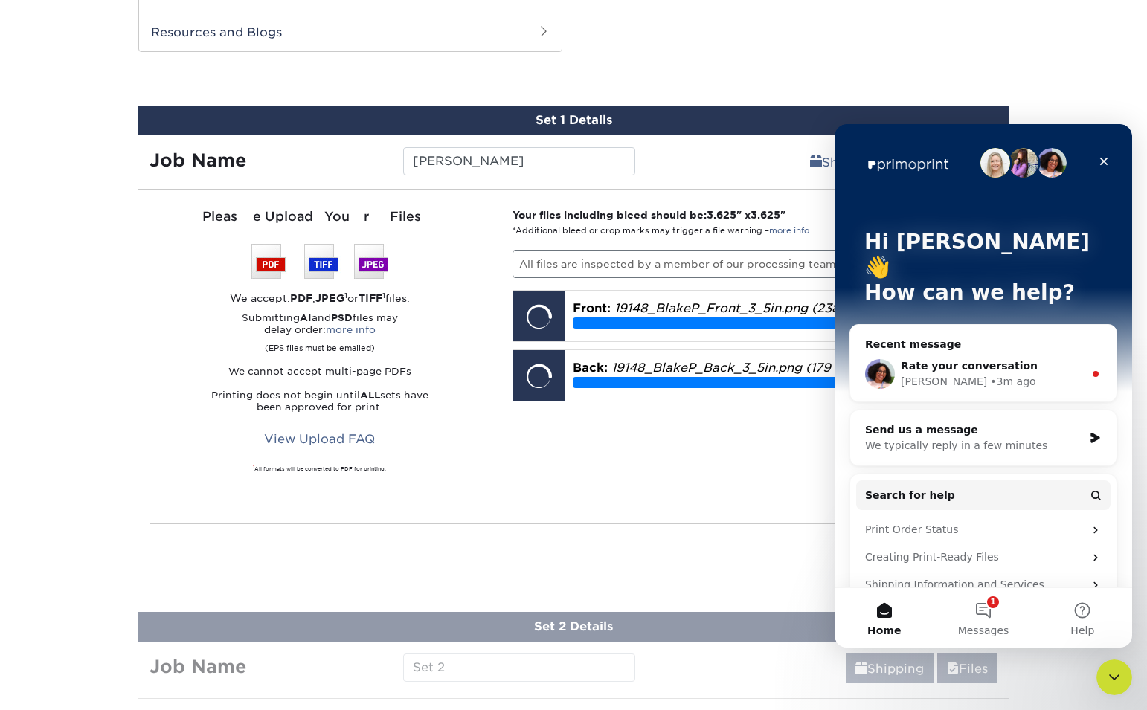
scroll to position [0, 0]
click at [1107, 158] on icon "Close" at bounding box center [1104, 162] width 8 height 8
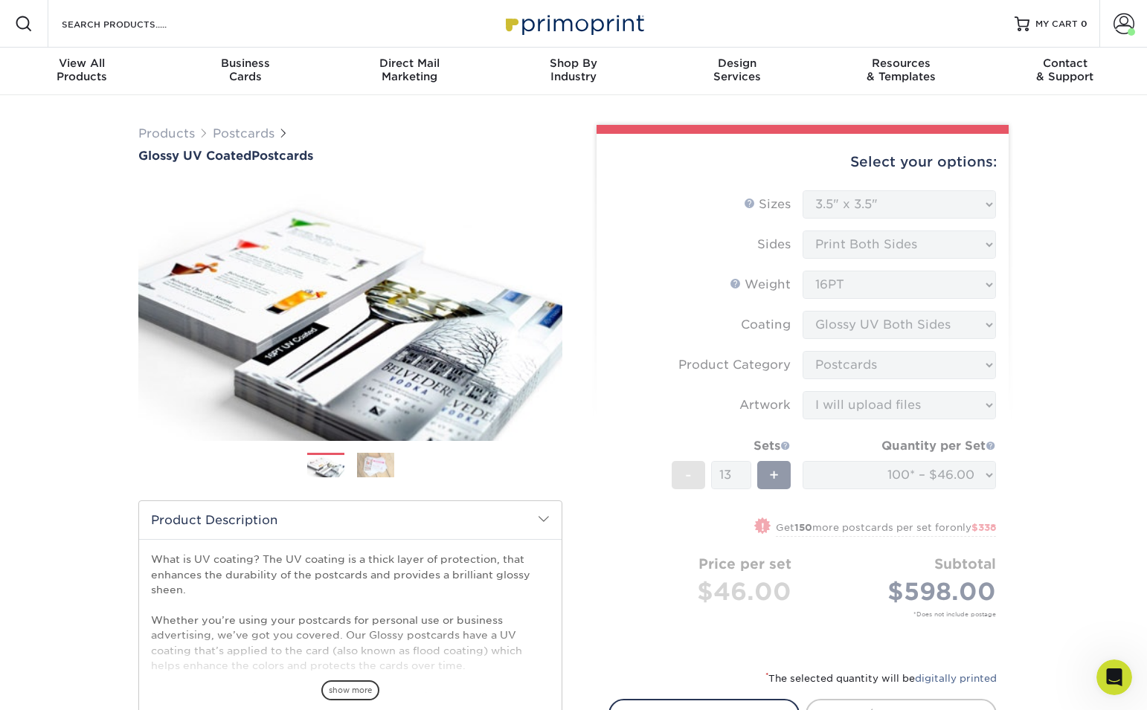
click at [584, 25] on img at bounding box center [573, 23] width 149 height 32
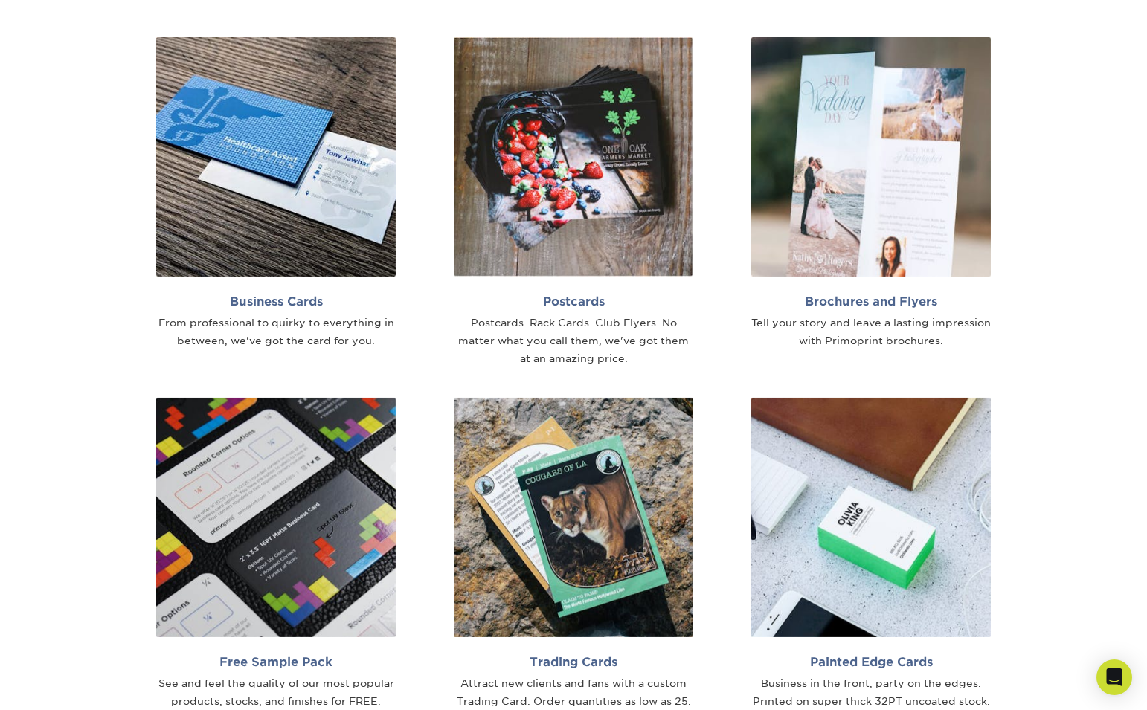
scroll to position [953, 0]
